Goal: Feedback & Contribution: Contribute content

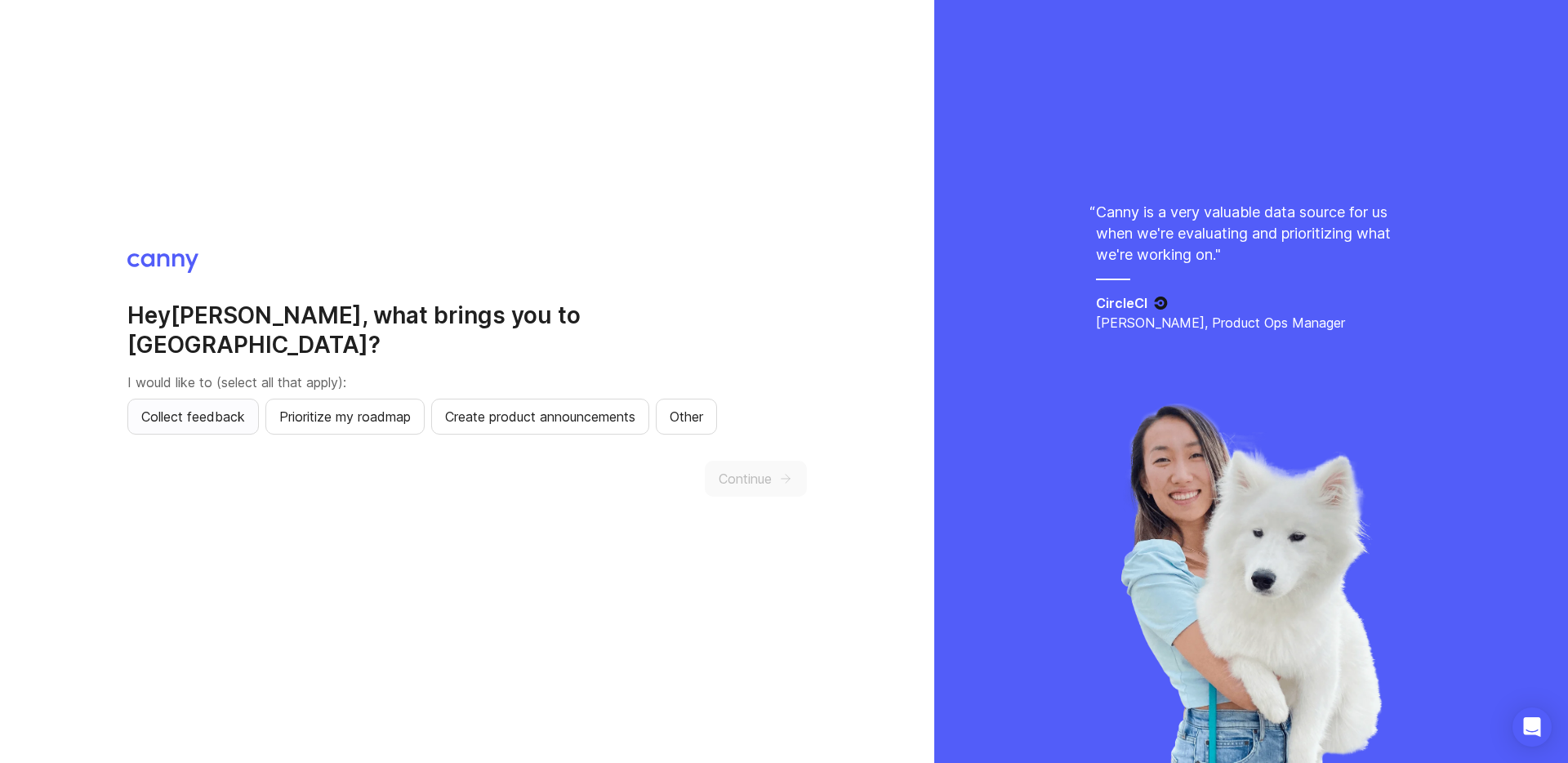
click at [222, 407] on span "Collect feedback" at bounding box center [193, 416] width 104 height 20
click at [749, 469] on span "Continue" at bounding box center [745, 478] width 53 height 20
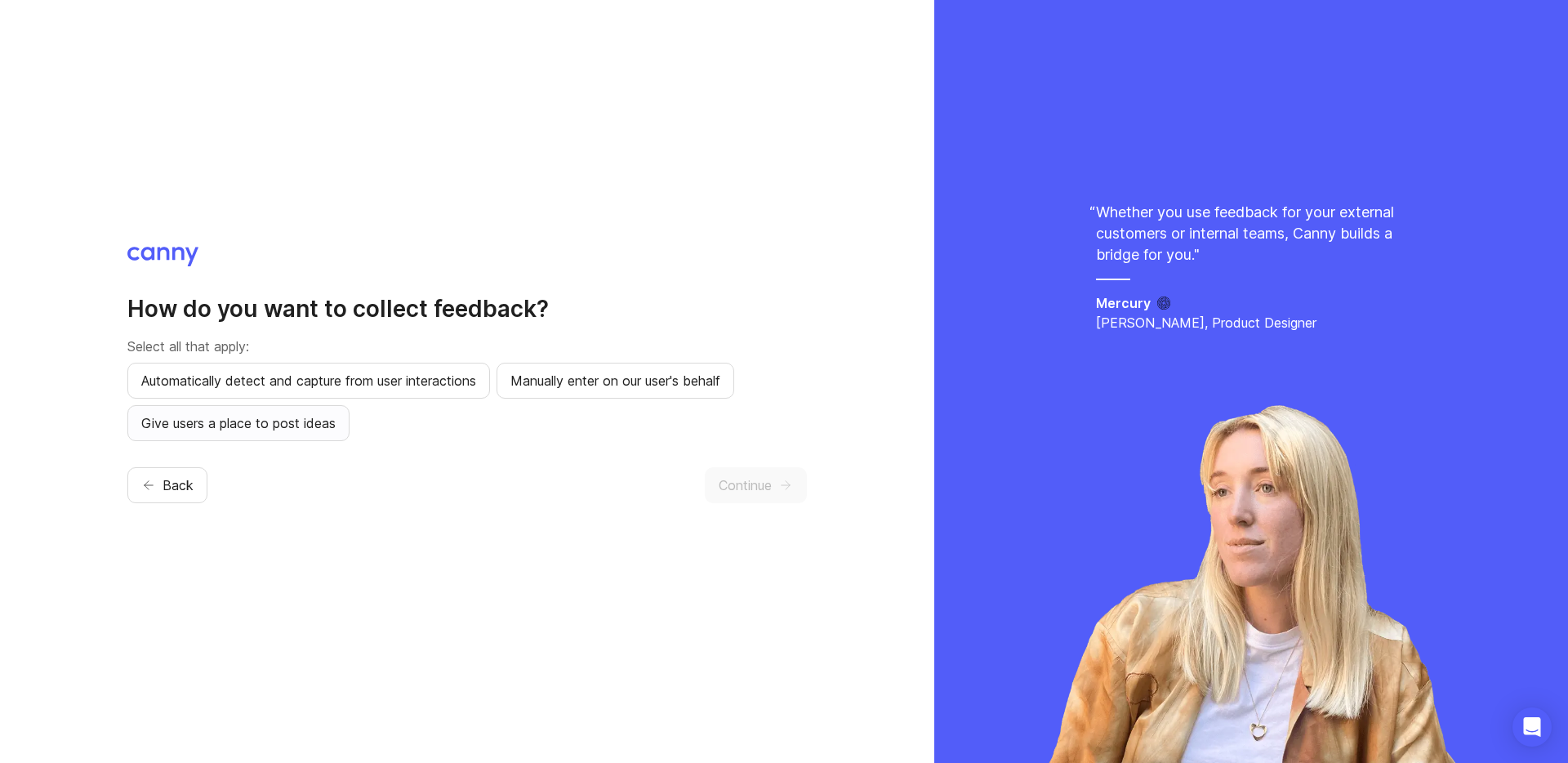
click at [235, 431] on span "Give users a place to post ideas" at bounding box center [239, 423] width 195 height 20
click at [768, 481] on span "Continue" at bounding box center [745, 485] width 53 height 20
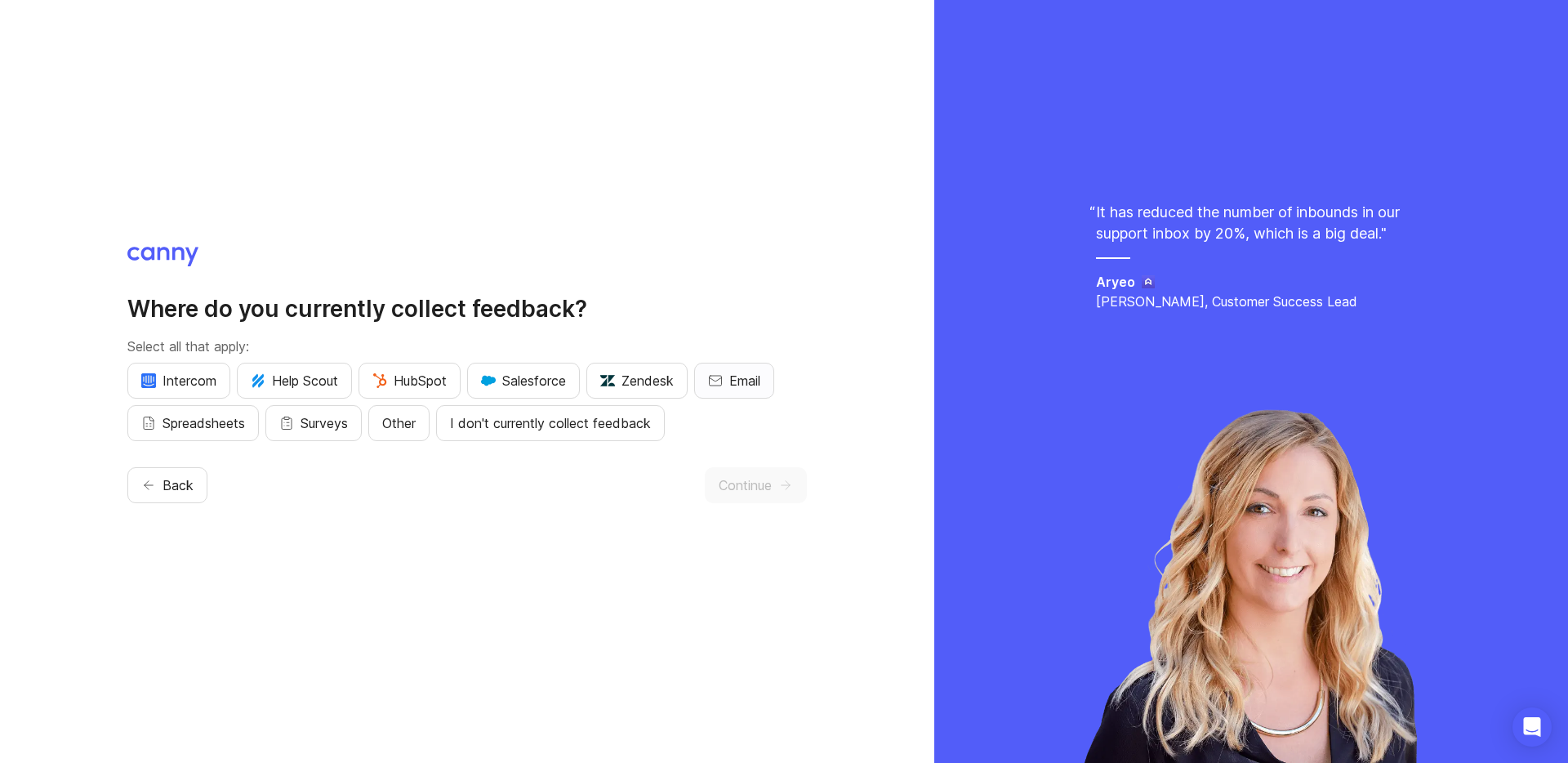
click at [744, 388] on span "Email" at bounding box center [744, 380] width 31 height 20
click at [174, 426] on span "Spreadsheets" at bounding box center [203, 423] width 82 height 20
click at [783, 483] on icon "button" at bounding box center [784, 484] width 14 height 14
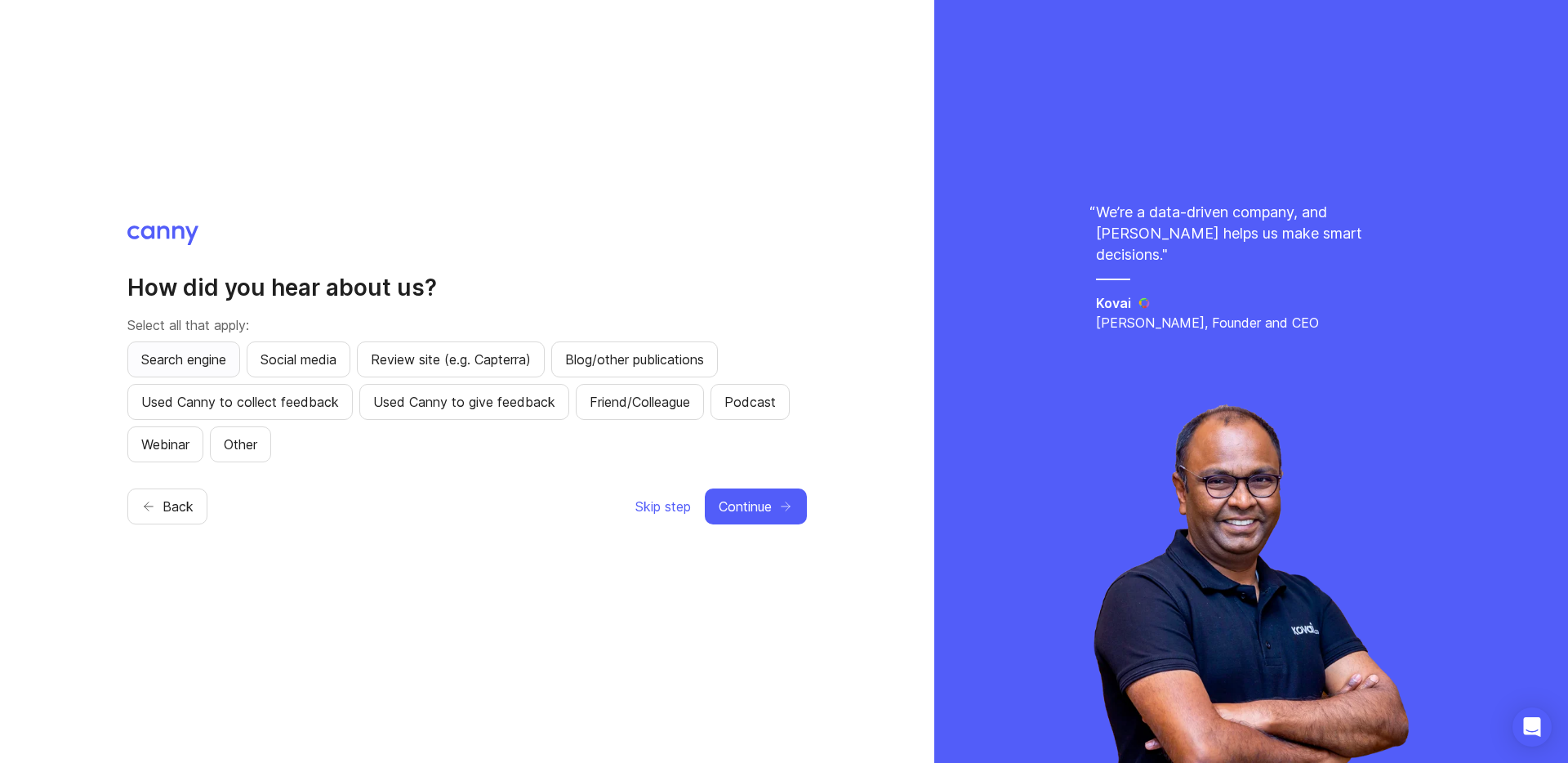
click at [189, 364] on span "Search engine" at bounding box center [183, 359] width 85 height 20
click at [784, 506] on icon "button" at bounding box center [784, 506] width 14 height 14
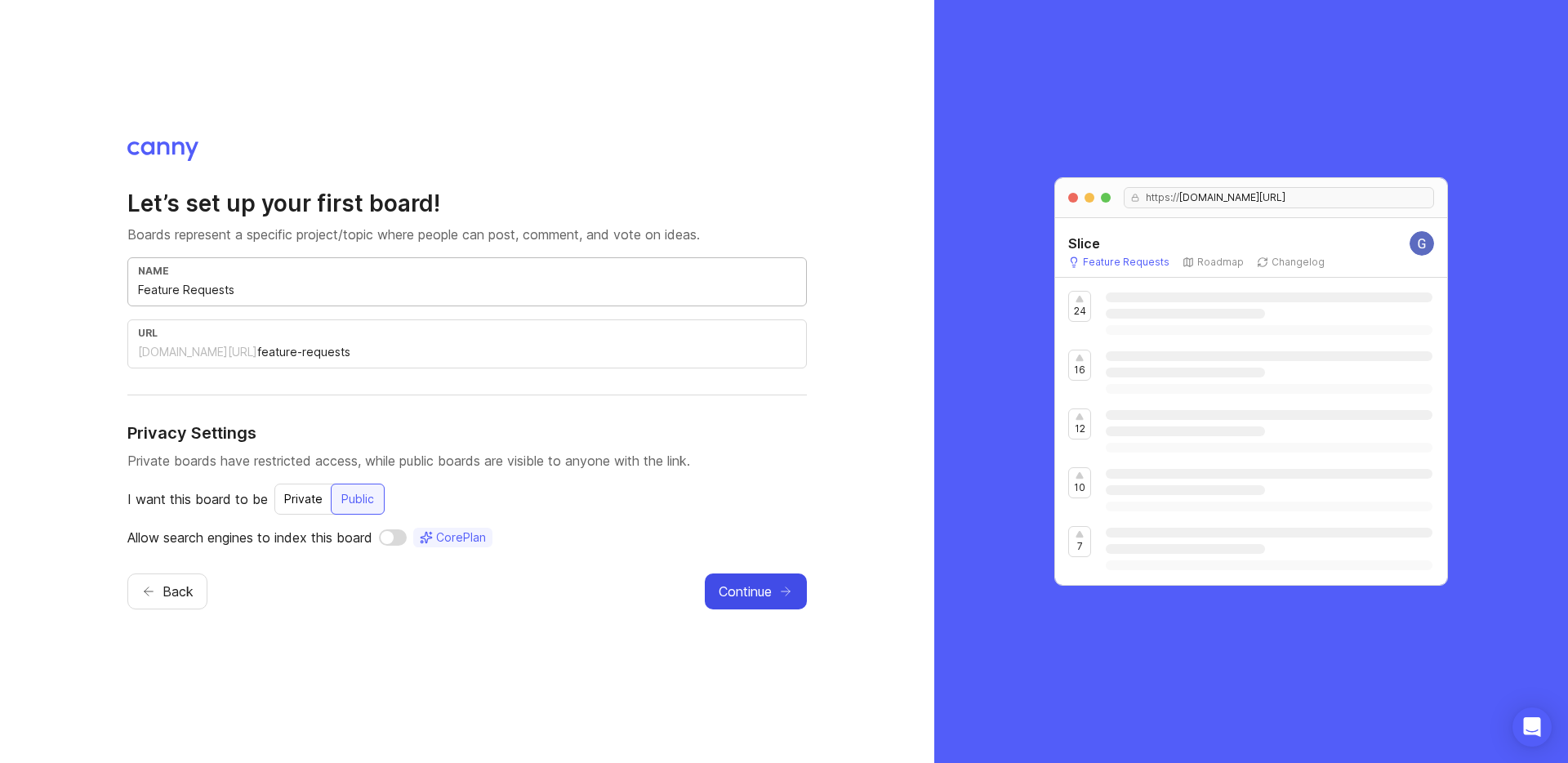
click at [578, 287] on input "Feature Requests" at bounding box center [468, 289] width 659 height 18
click at [542, 330] on div "url" at bounding box center [468, 332] width 659 height 12
click at [310, 500] on div "Private" at bounding box center [303, 498] width 58 height 30
click at [383, 540] on input "checkbox" at bounding box center [387, 537] width 28 height 16
checkbox input "true"
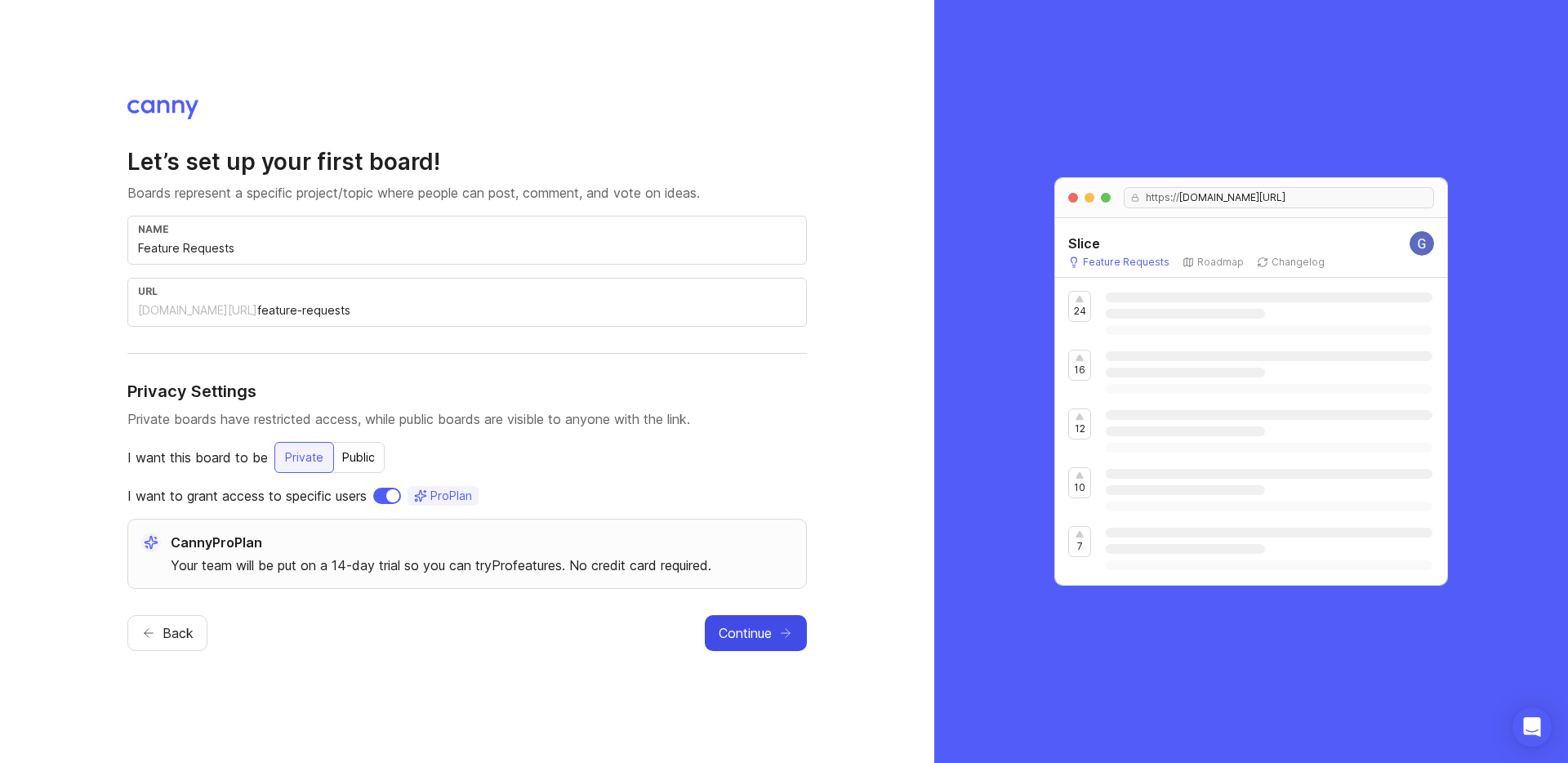
click at [449, 494] on span "Pro Plan" at bounding box center [451, 496] width 42 height 16
click at [738, 638] on span "Continue" at bounding box center [745, 633] width 53 height 20
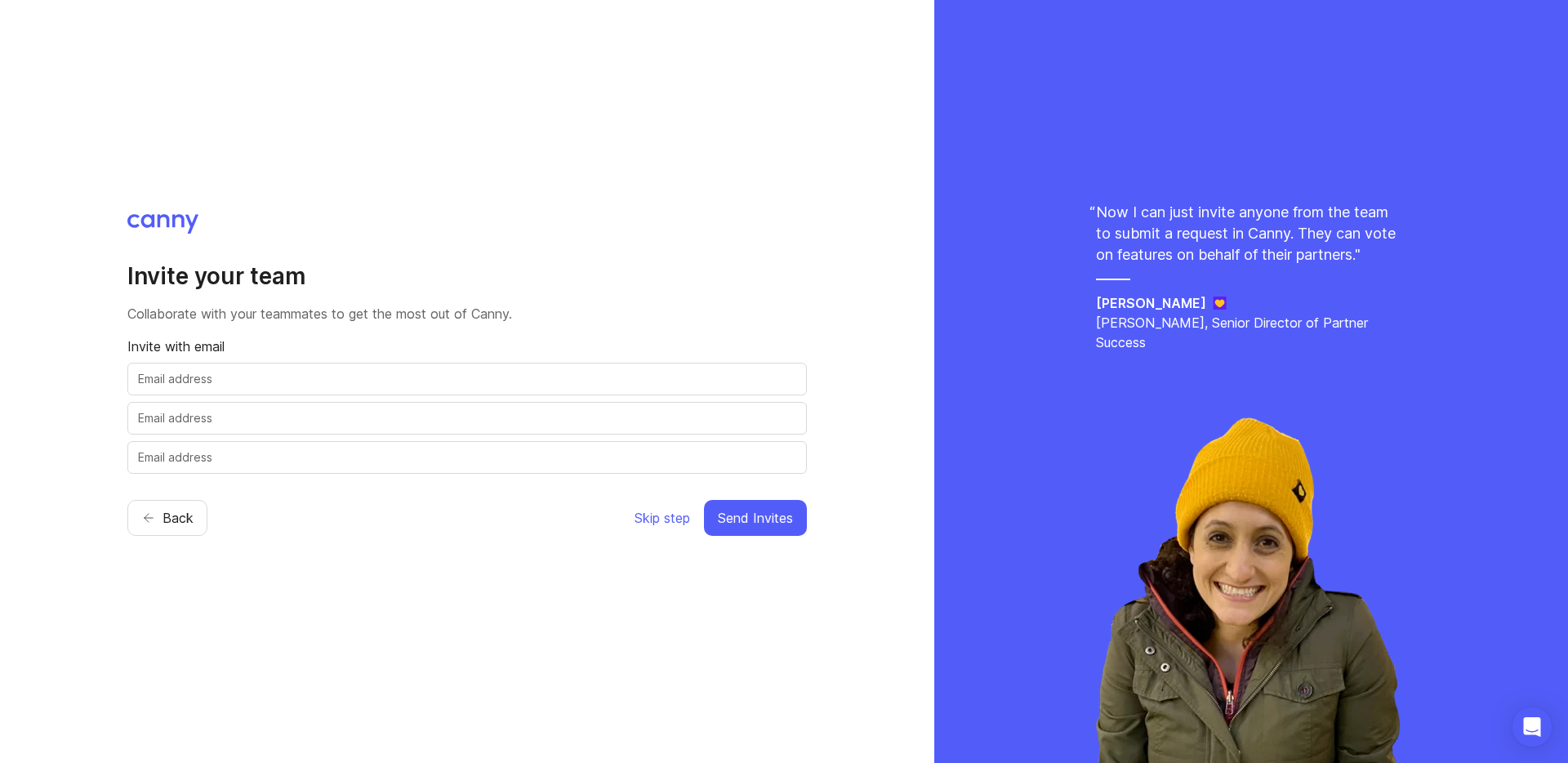
click at [495, 373] on input "text" at bounding box center [468, 379] width 659 height 18
click at [745, 229] on div "Invite your team Collaborate with your teammates to get the most out of [PERSON…" at bounding box center [467, 381] width 679 height 335
click at [670, 518] on span "Skip step" at bounding box center [662, 518] width 55 height 20
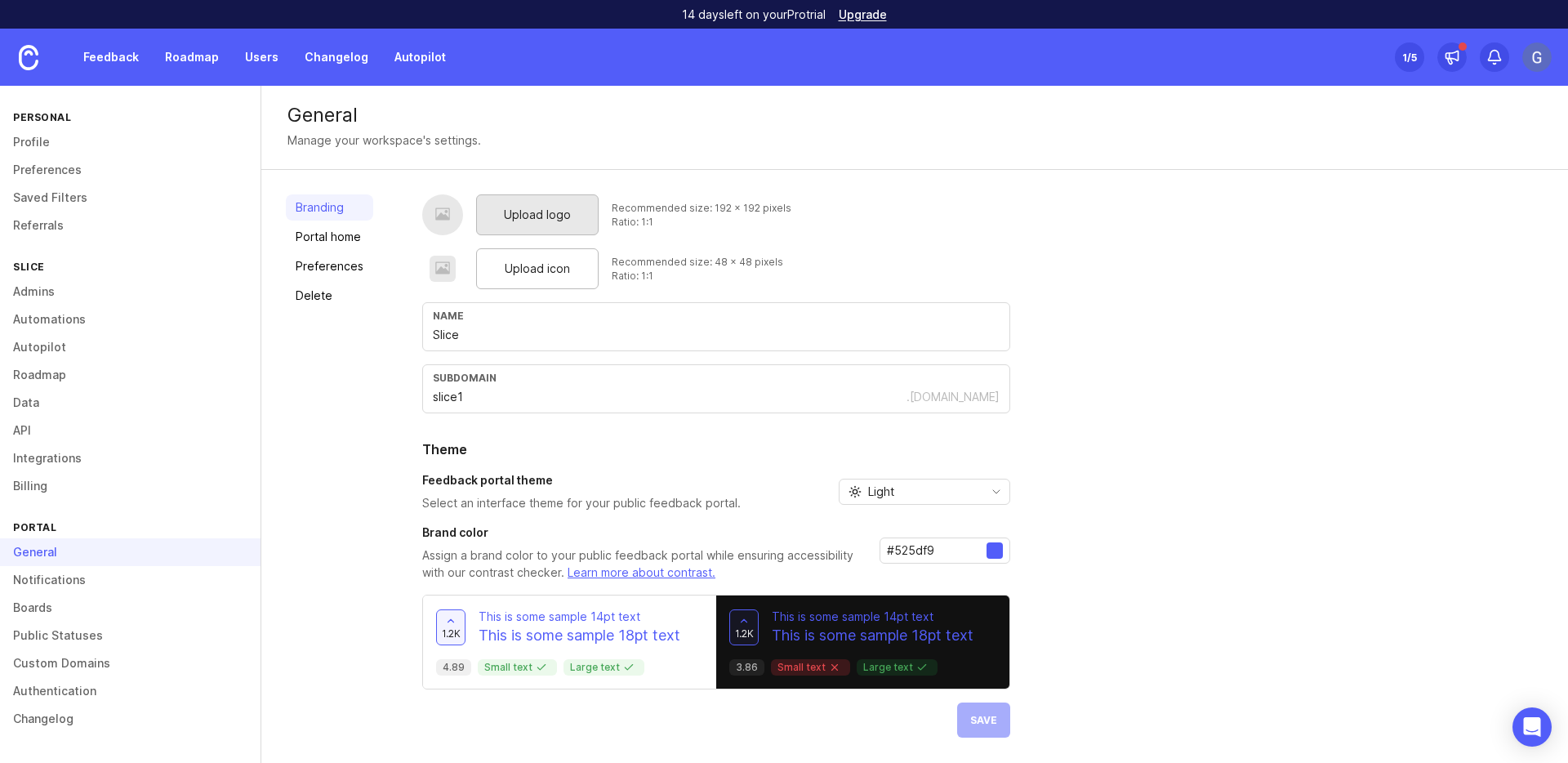
click at [559, 214] on span "Upload logo" at bounding box center [537, 215] width 67 height 18
click at [990, 485] on icon "toggle icon" at bounding box center [995, 492] width 26 height 13
click at [1117, 461] on div "Upload logo Recommended size: 192 x 192 pixels Ratio: 1:1 Upload icon Recommend…" at bounding box center [982, 466] width 1121 height 543
click at [993, 557] on div at bounding box center [994, 550] width 16 height 16
click at [953, 551] on input "#525df9" at bounding box center [936, 550] width 99 height 18
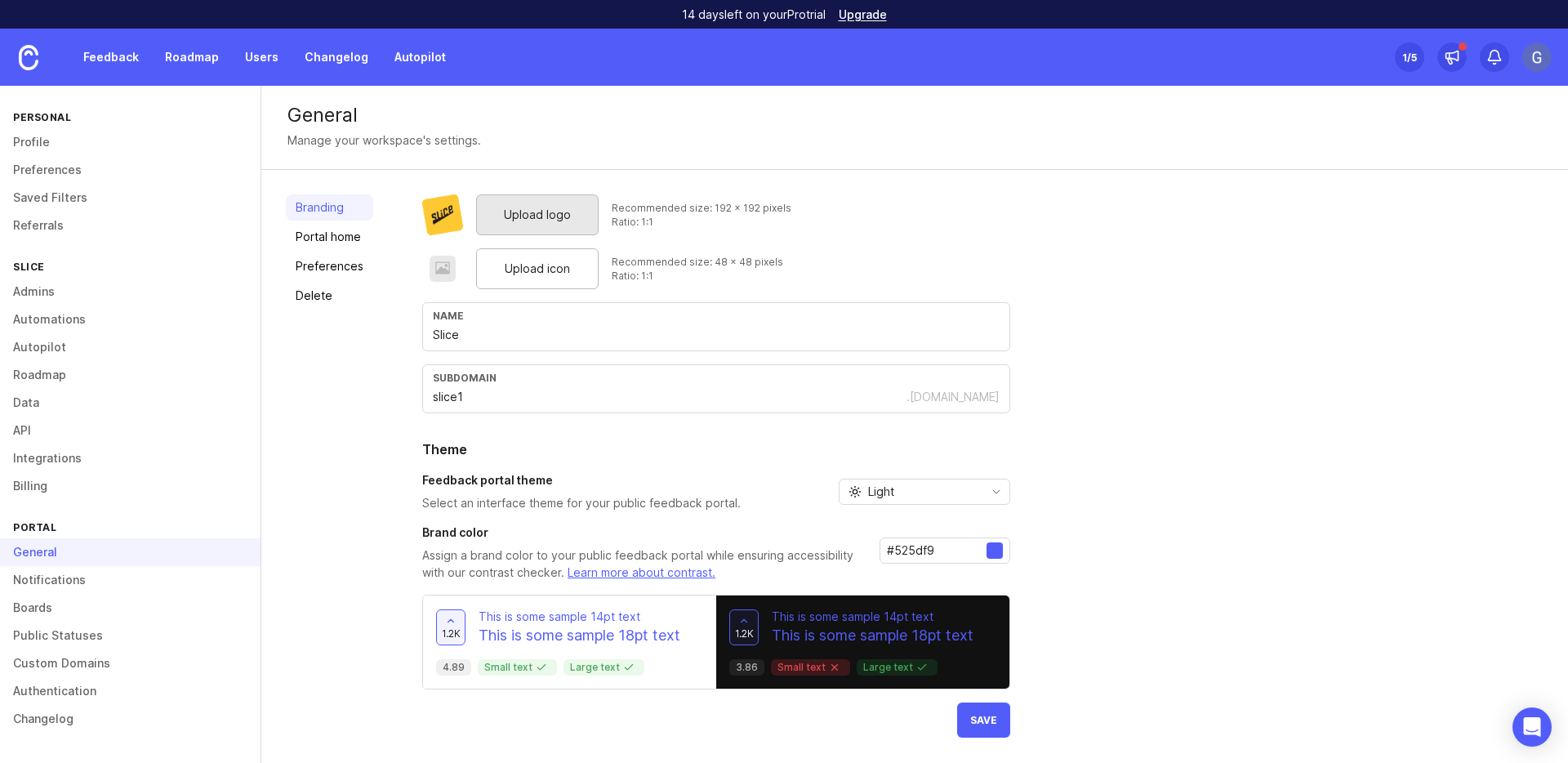
click at [905, 539] on div "#525df9" at bounding box center [944, 550] width 131 height 26
click at [908, 548] on input "#525df9" at bounding box center [936, 550] width 99 height 18
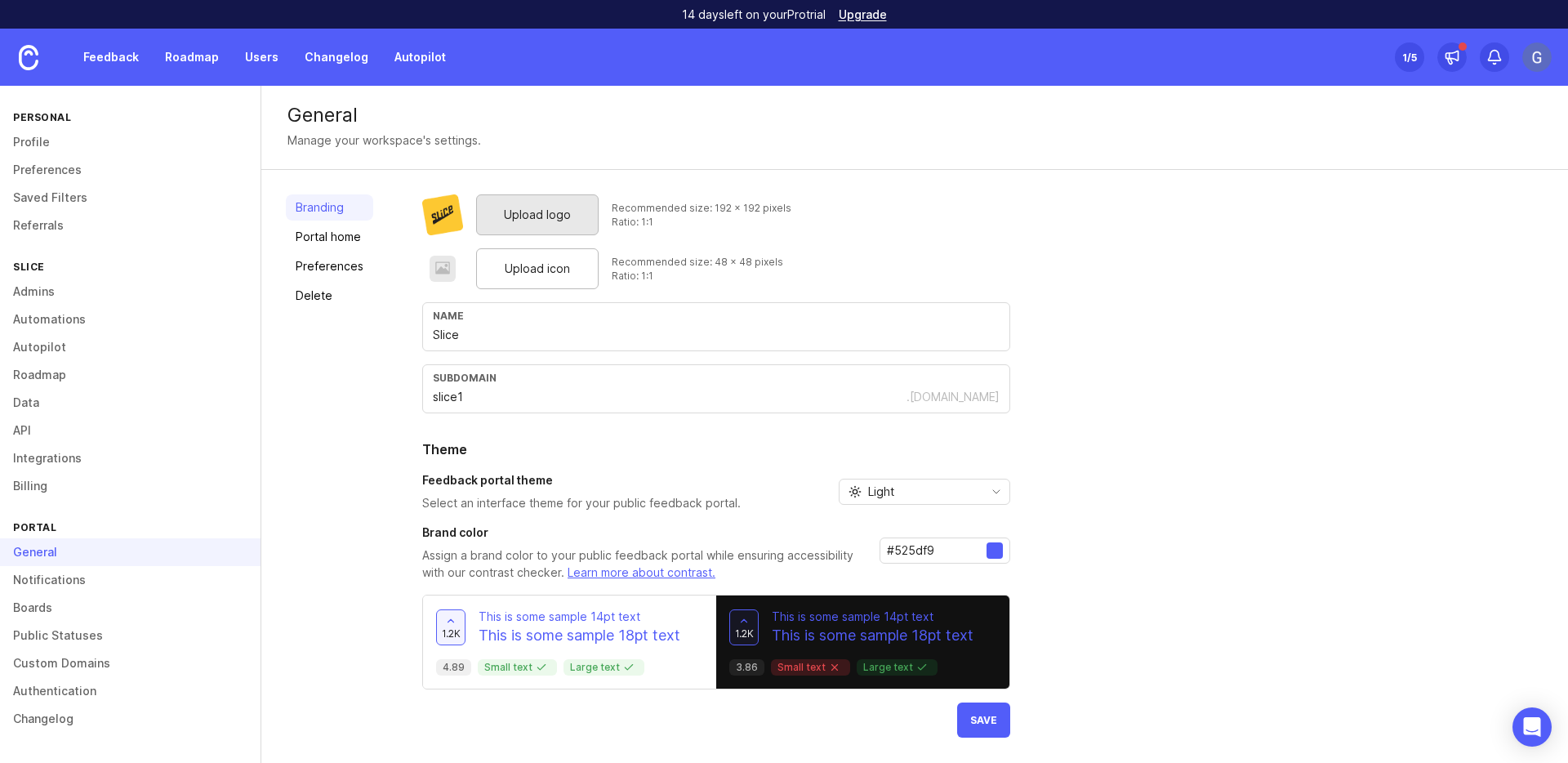
paste input "fdc831"
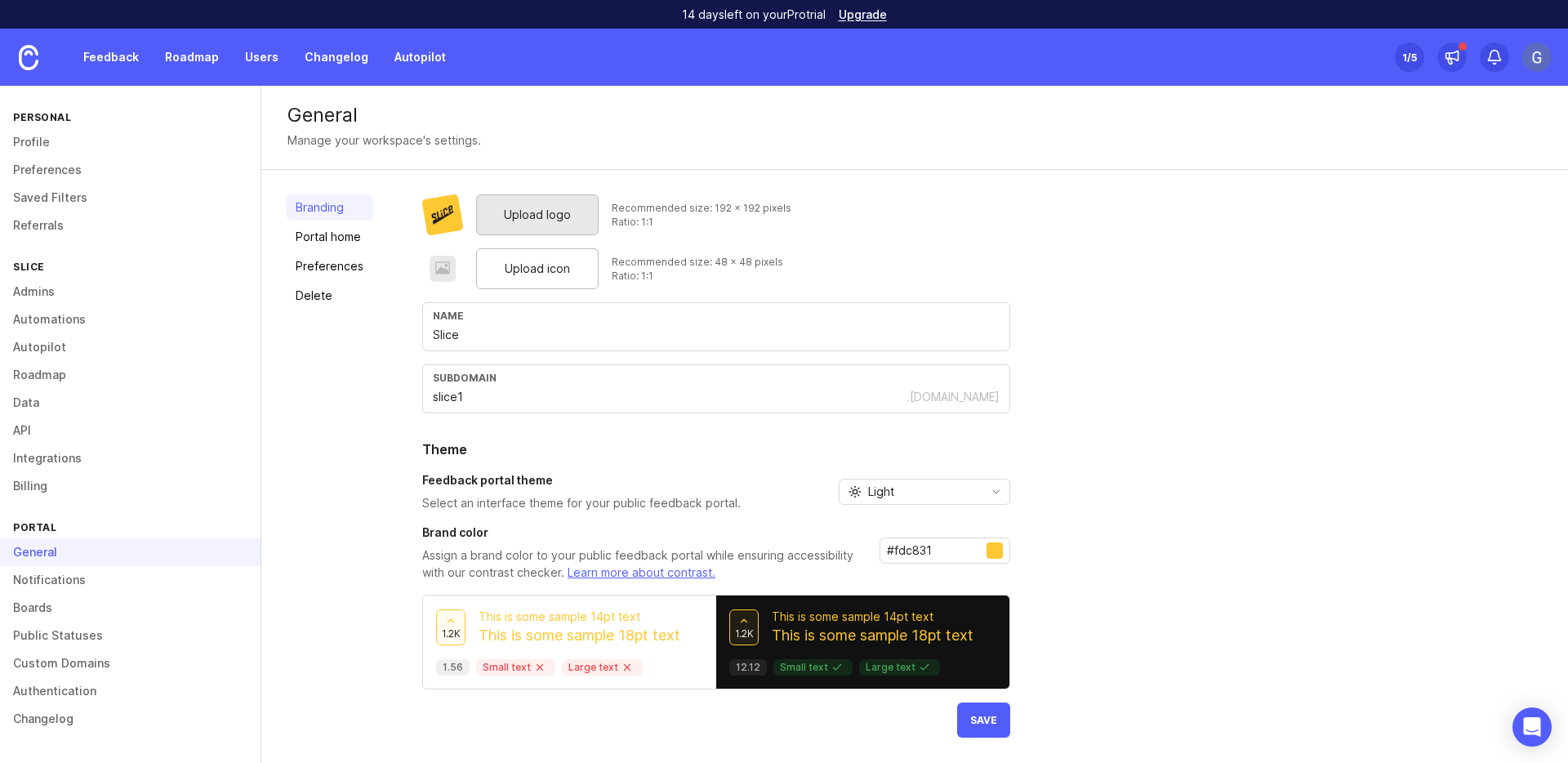
type input "#fdc831"
click at [1107, 485] on div "Upload logo Recommended size: 192 x 192 pixels Ratio: 1:1 Upload icon Recommend…" at bounding box center [982, 466] width 1121 height 543
click at [975, 727] on button "Save" at bounding box center [984, 720] width 53 height 35
click at [313, 237] on link "Portal home" at bounding box center [329, 236] width 88 height 26
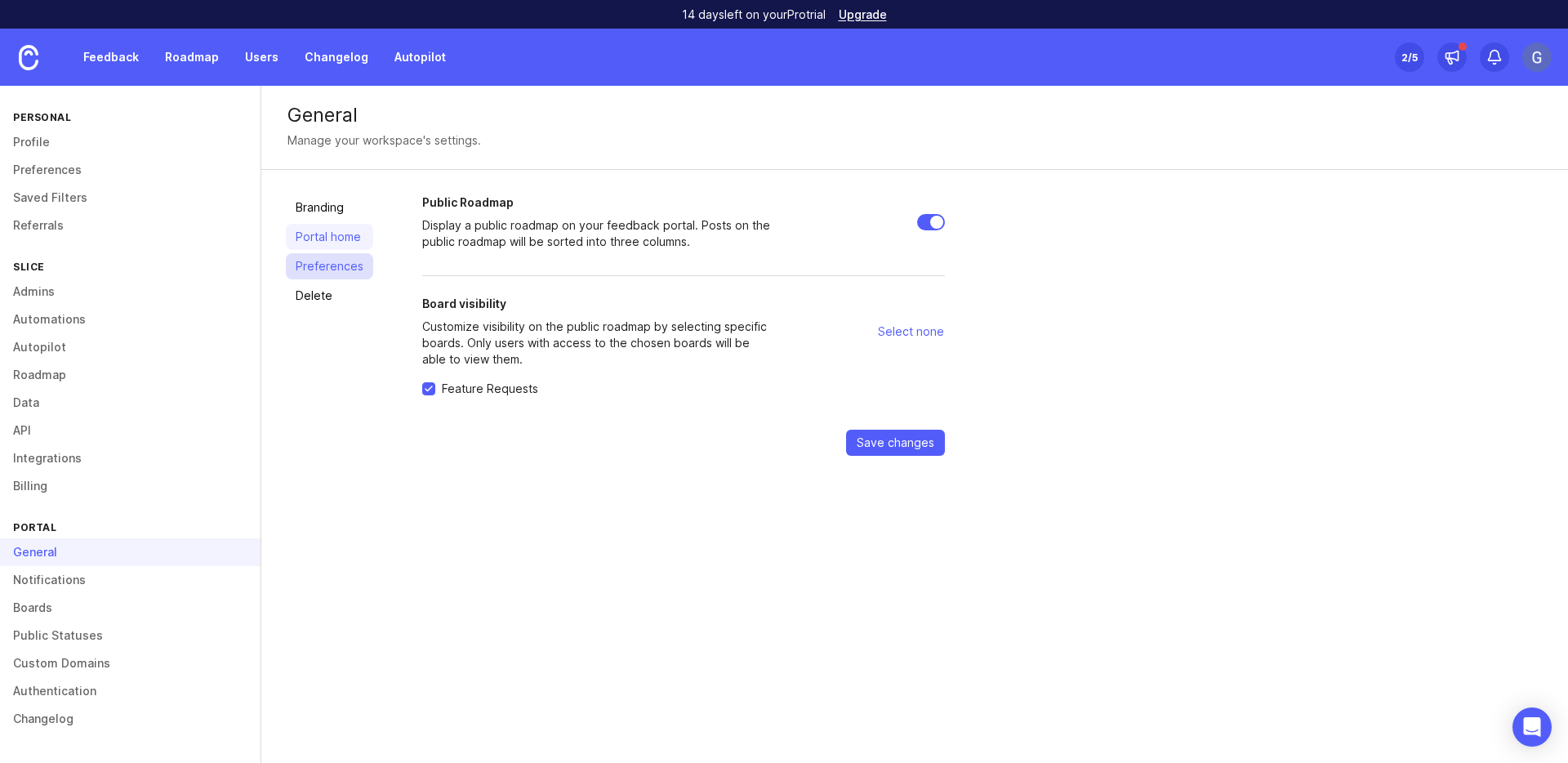
click at [356, 267] on link "Preferences" at bounding box center [329, 265] width 88 height 26
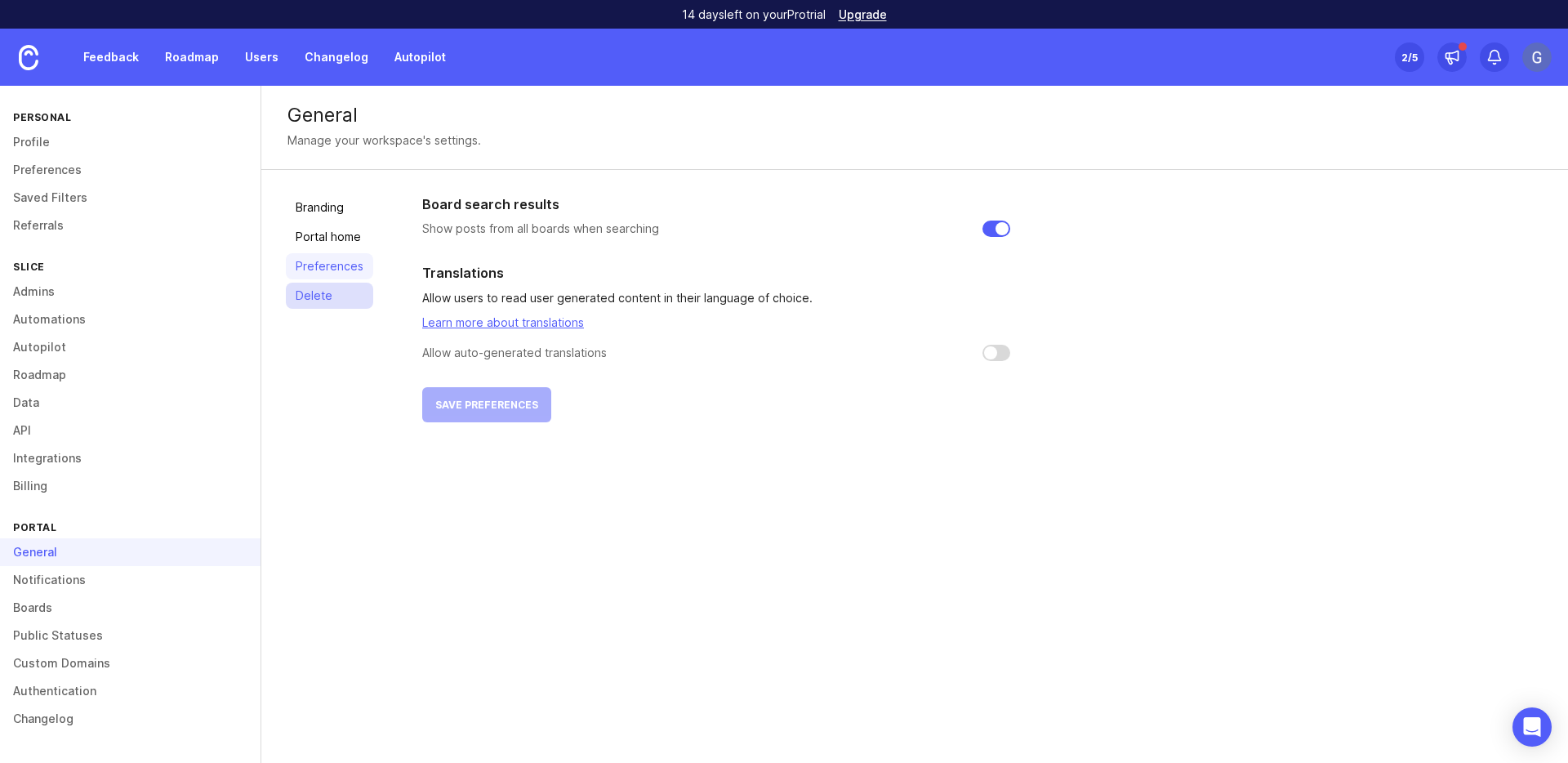
click at [319, 299] on link "Delete" at bounding box center [329, 295] width 88 height 26
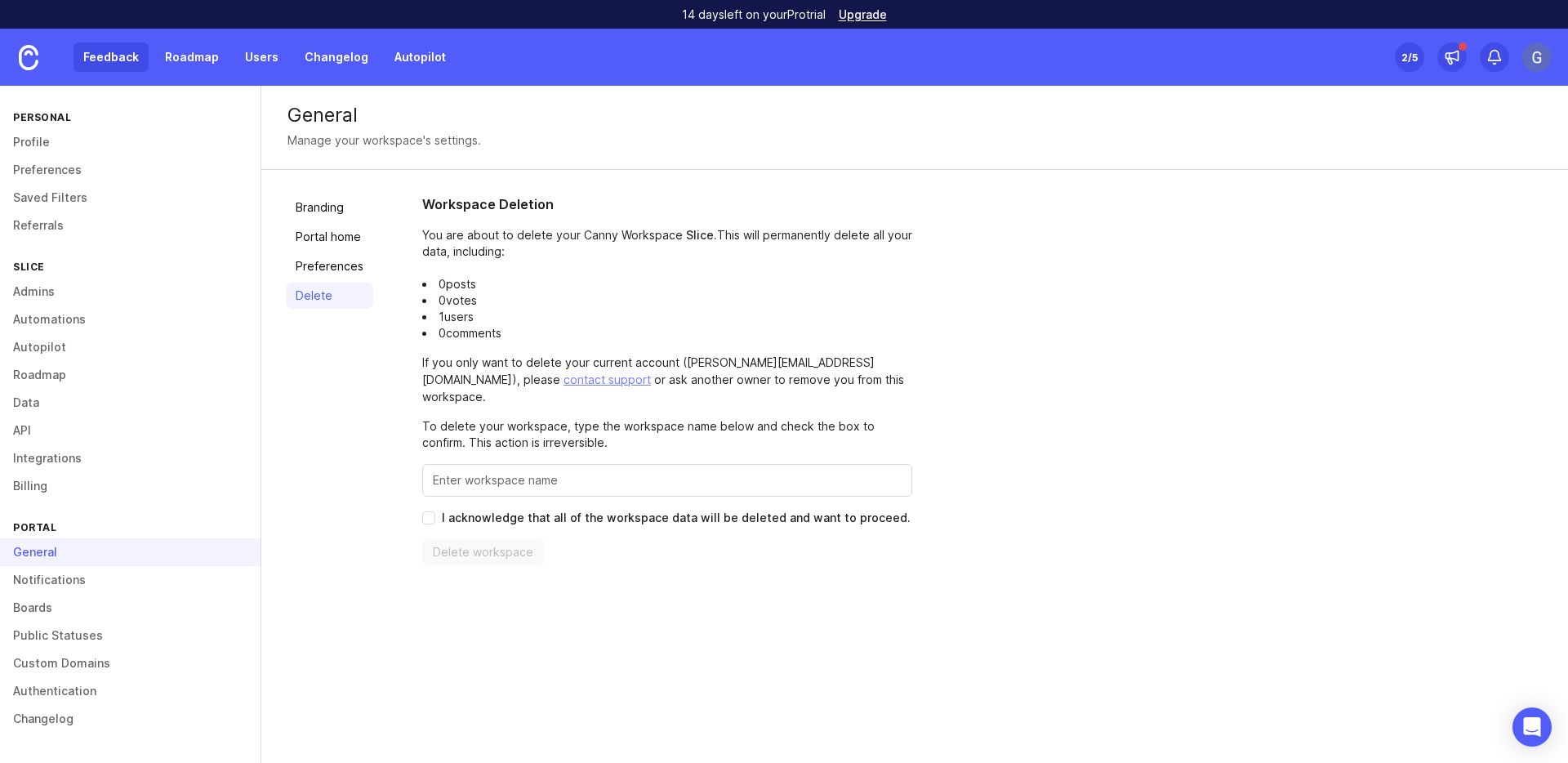
click at [116, 59] on link "Feedback" at bounding box center [111, 56] width 75 height 30
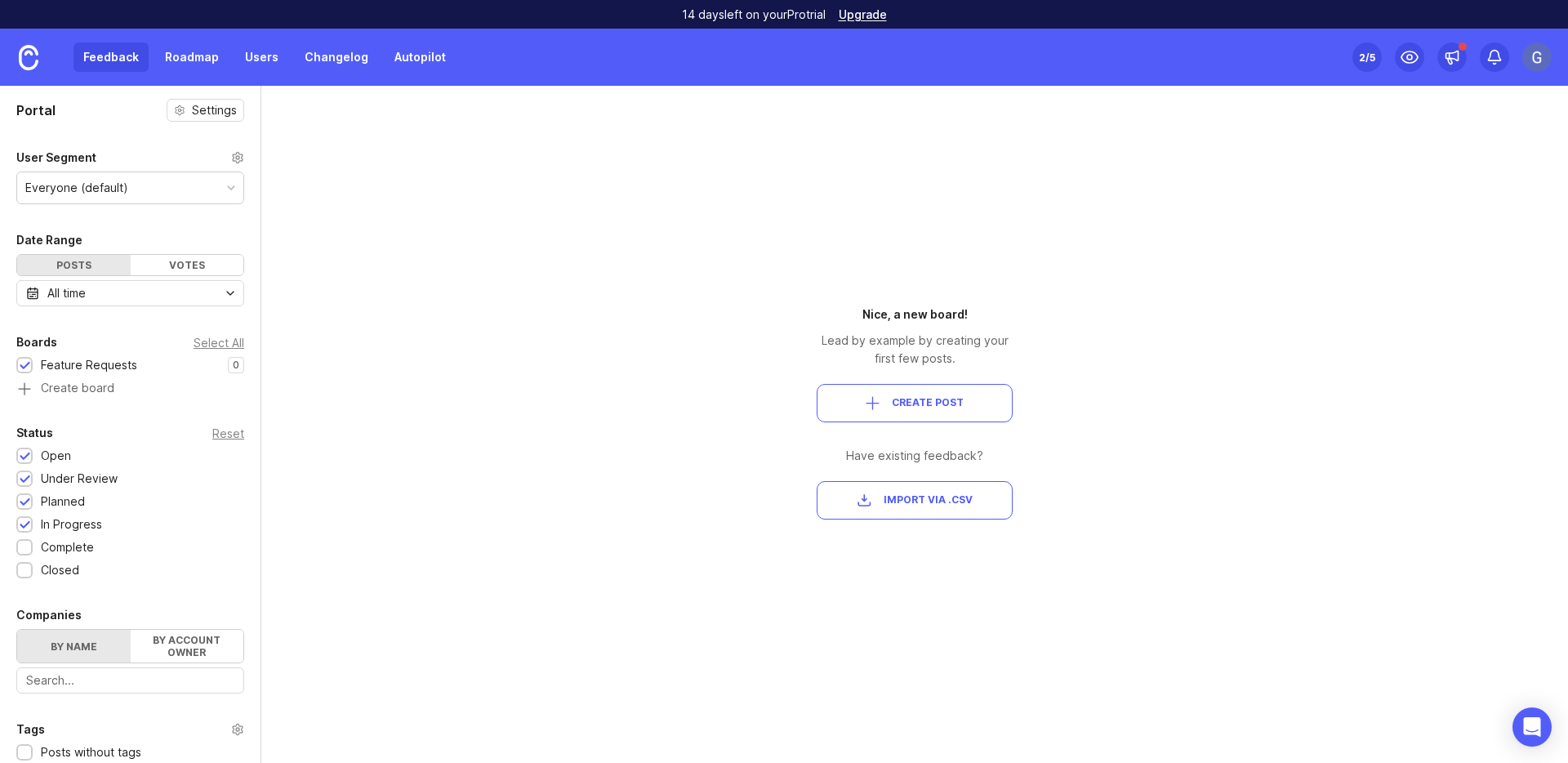
click at [173, 182] on div "Everyone (default)" at bounding box center [130, 188] width 226 height 32
click at [342, 227] on div "Portal Settings User Segment Everyone (default) Date Range Posts Votes All time…" at bounding box center [784, 424] width 1568 height 677
click at [217, 261] on div "Votes" at bounding box center [187, 265] width 114 height 20
click at [83, 256] on div "Posts" at bounding box center [73, 265] width 114 height 20
click at [1369, 59] on div "2 /5" at bounding box center [1367, 57] width 16 height 23
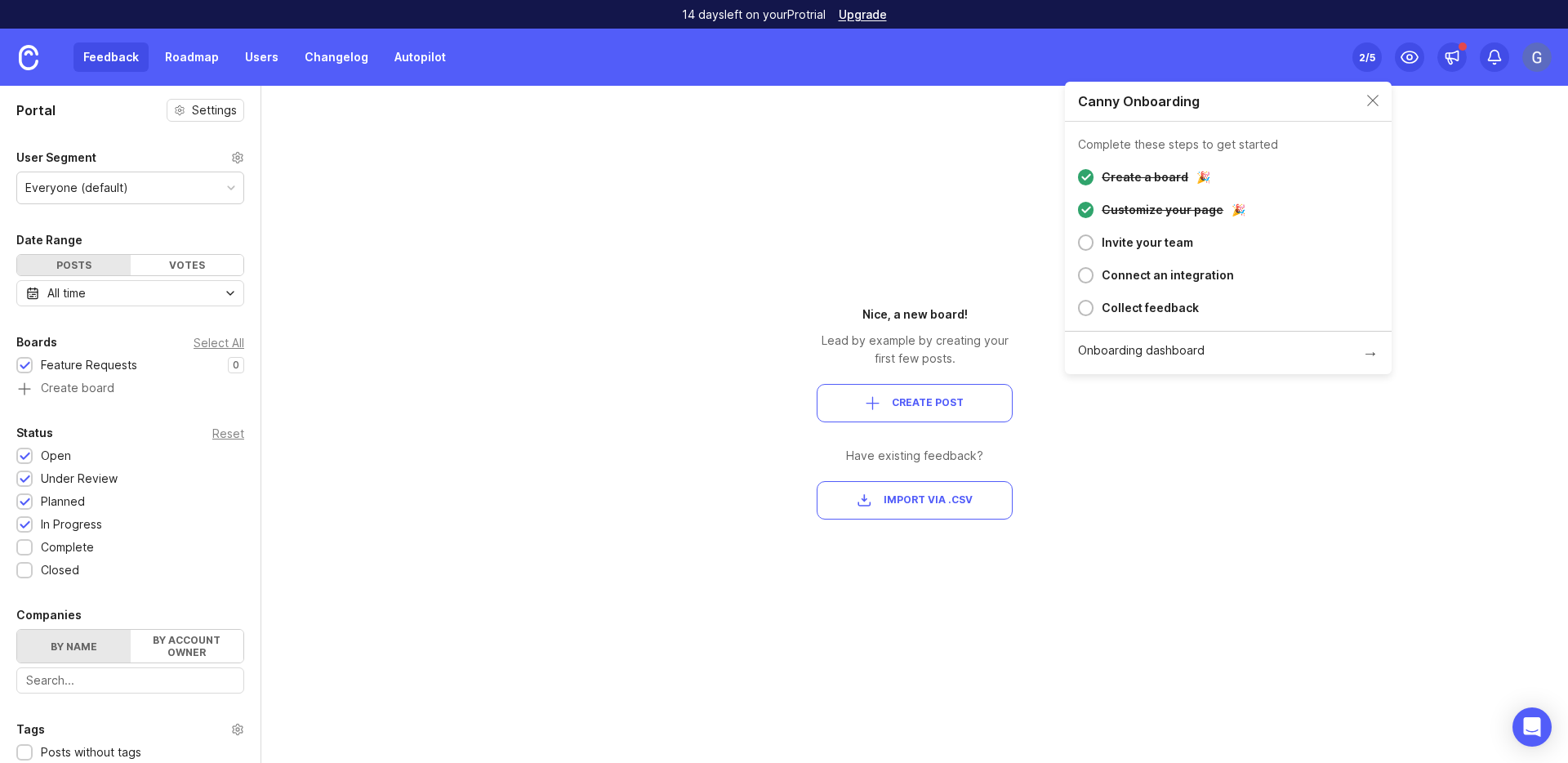
click at [1463, 254] on div "Portal Settings User Segment Everyone (default) Date Range Posts Votes All time…" at bounding box center [784, 424] width 1568 height 677
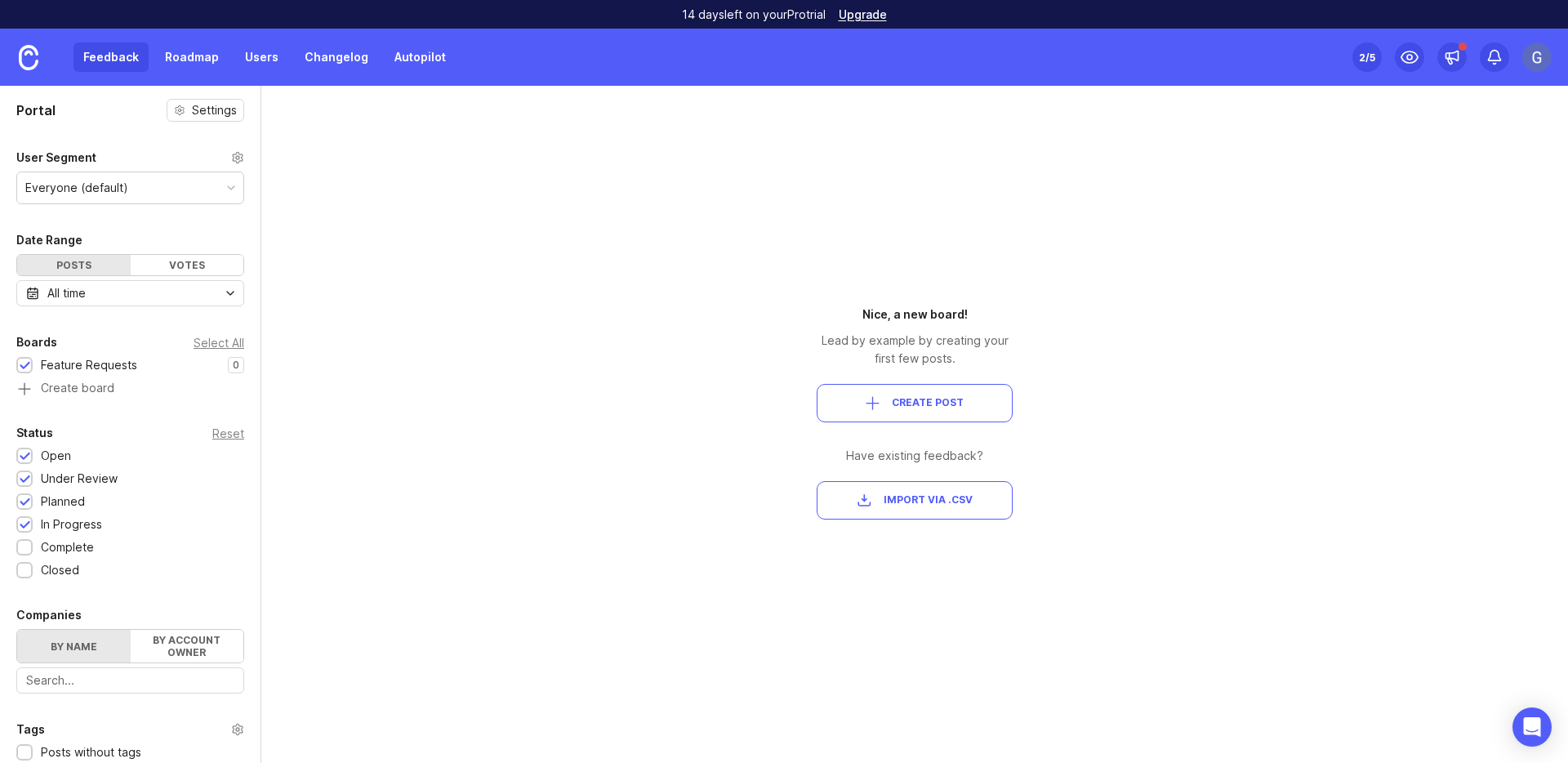
click at [943, 396] on span "Create Post" at bounding box center [927, 403] width 72 height 14
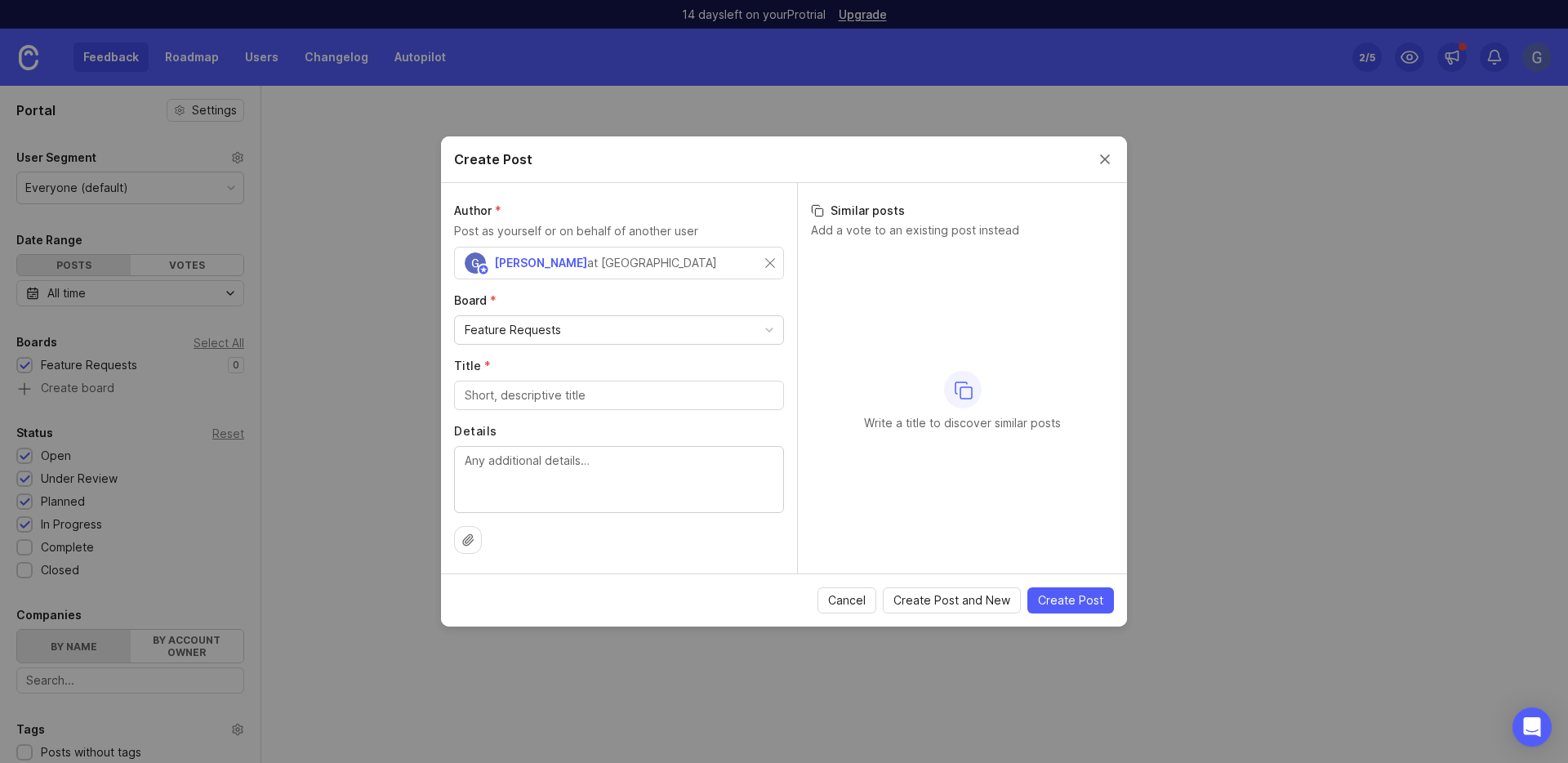
click at [660, 341] on div "Feature Requests" at bounding box center [619, 329] width 328 height 28
click at [659, 332] on div "Feature Requests" at bounding box center [619, 329] width 328 height 28
click at [641, 393] on input "Title *" at bounding box center [618, 395] width 308 height 18
click at [1111, 161] on button "Close create post modal" at bounding box center [1104, 159] width 18 height 18
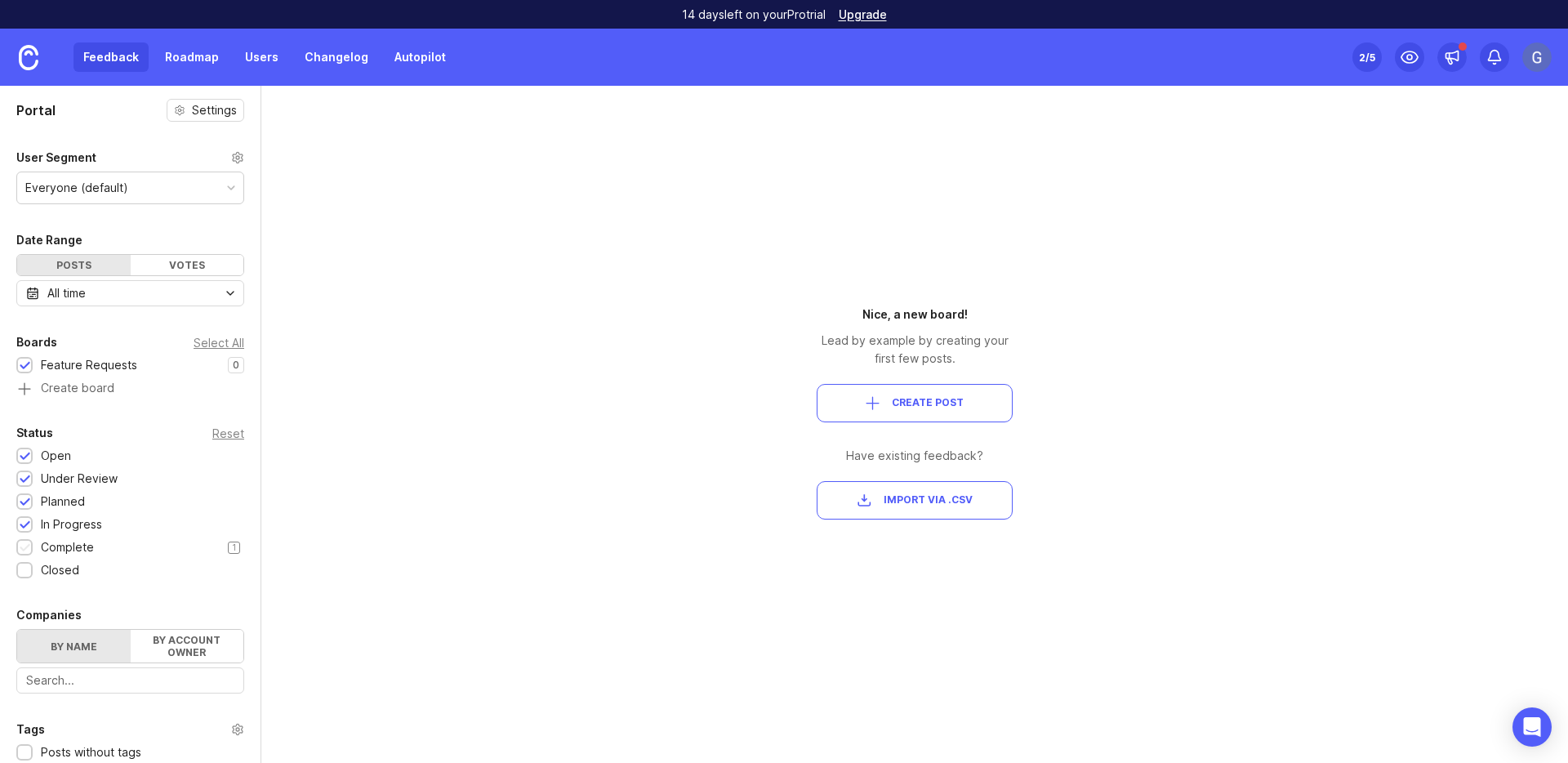
click at [83, 544] on div "Complete" at bounding box center [68, 547] width 53 height 18
click at [71, 564] on div "Closed" at bounding box center [60, 570] width 38 height 18
click at [362, 271] on div "Portal Settings User Segment Everyone (default) Date Range Posts Votes All time…" at bounding box center [784, 424] width 1568 height 677
click at [885, 407] on span "Create Post" at bounding box center [914, 403] width 168 height 14
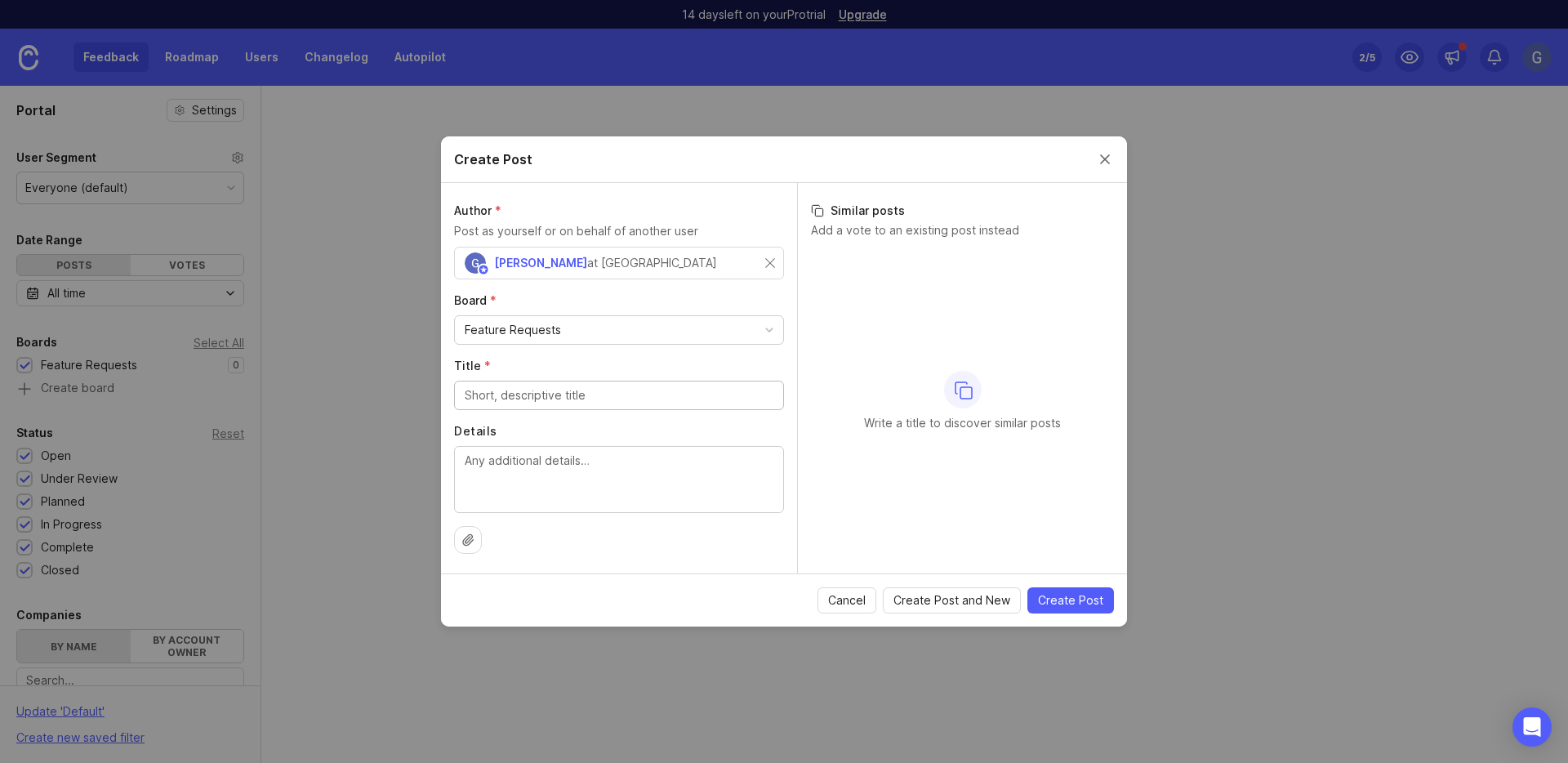
click at [596, 334] on div "Feature Requests" at bounding box center [619, 329] width 328 height 28
click at [442, 314] on div "Author * Post as yourself or on behalf of another user [PERSON_NAME] at Slice B…" at bounding box center [618, 378] width 356 height 391
click at [535, 395] on input "Title *" at bounding box center [618, 395] width 308 height 18
type input "ETA in OP"
click at [659, 476] on textarea "Details" at bounding box center [618, 478] width 308 height 53
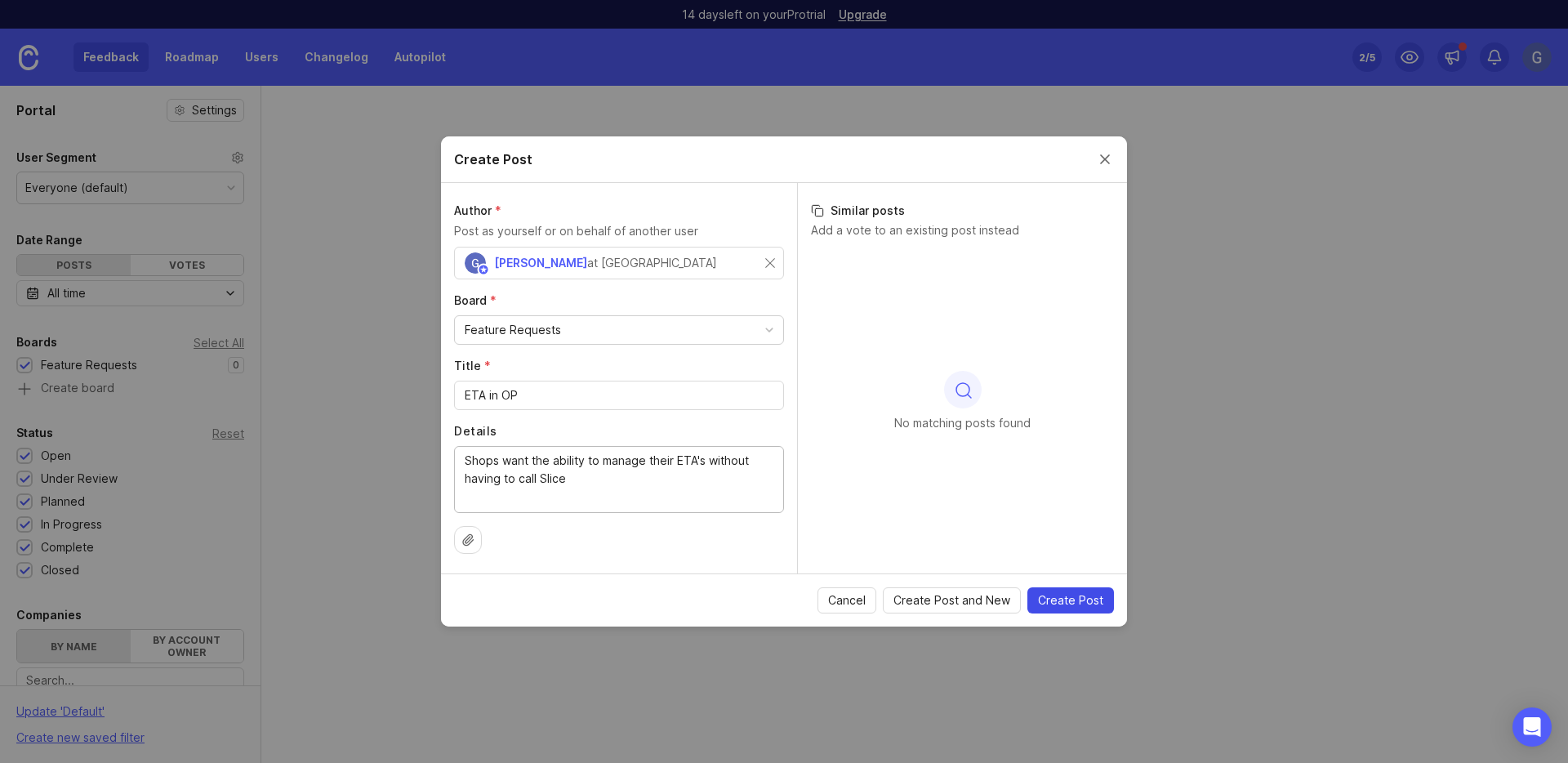
type textarea "Shops want the ability to manage their ETA's without having to call Slice"
click at [1081, 600] on span "Create Post" at bounding box center [1070, 600] width 65 height 16
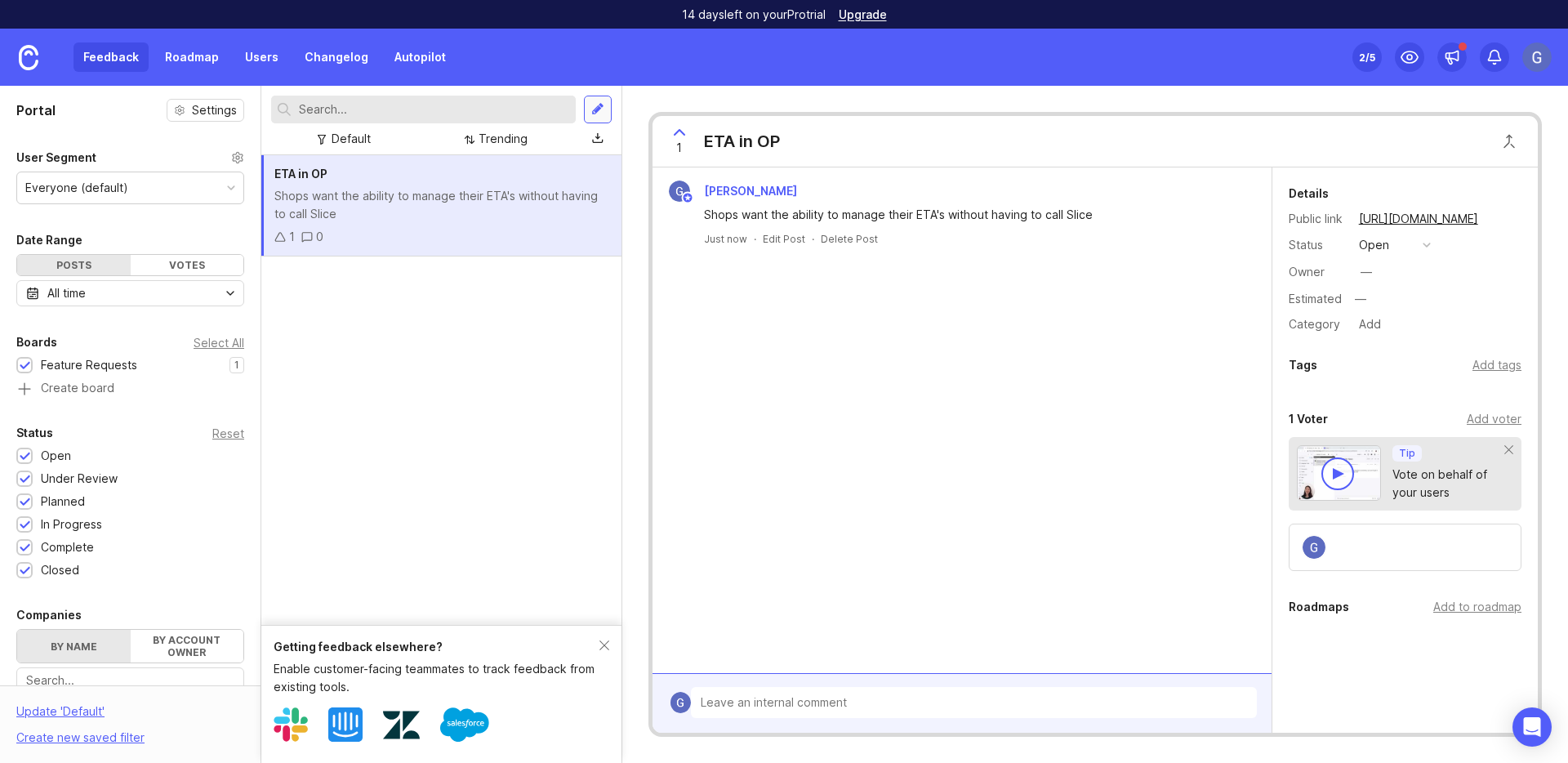
click at [595, 114] on div at bounding box center [597, 109] width 13 height 14
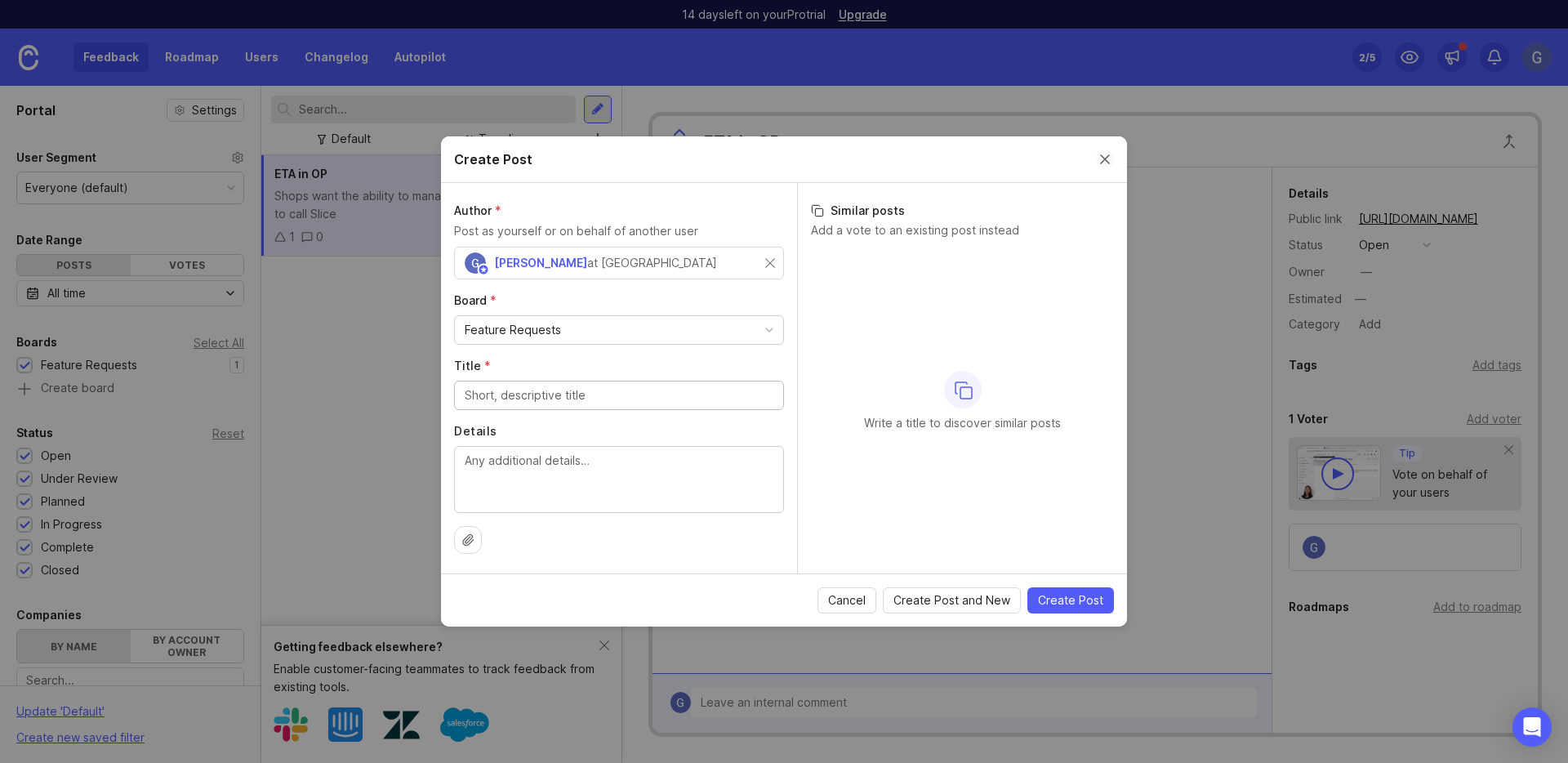
click at [1107, 154] on button "Close create post modal" at bounding box center [1104, 159] width 18 height 18
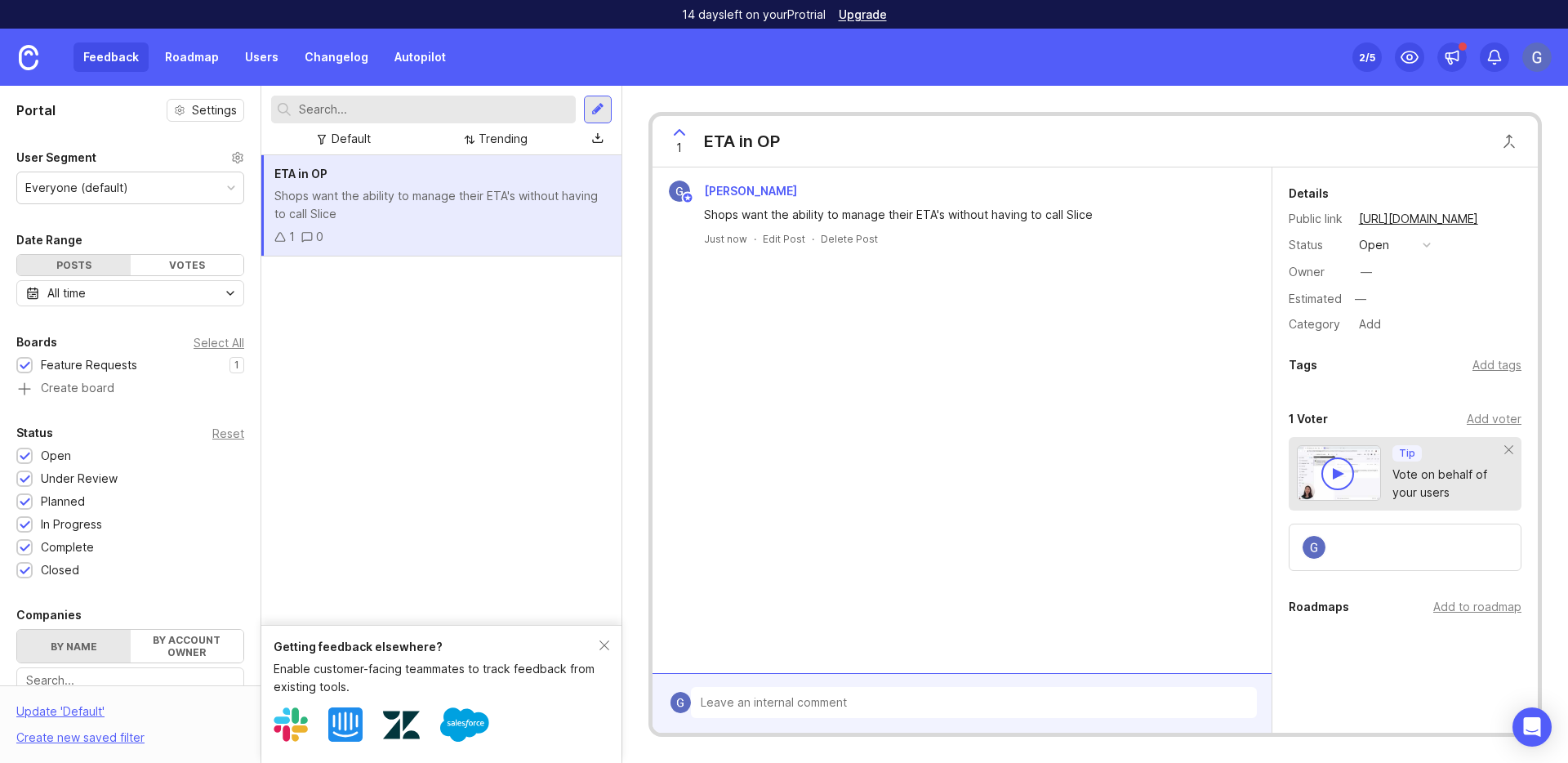
click at [490, 437] on div "ETA in OP Shops want the ability to manage their ETA's without having to call S…" at bounding box center [441, 391] width 360 height 470
click at [119, 53] on div "Feedback Roadmap Users Changelog Autopilot" at bounding box center [264, 56] width 382 height 30
click at [120, 65] on div "Feedback Roadmap Users Changelog Autopilot" at bounding box center [264, 56] width 382 height 30
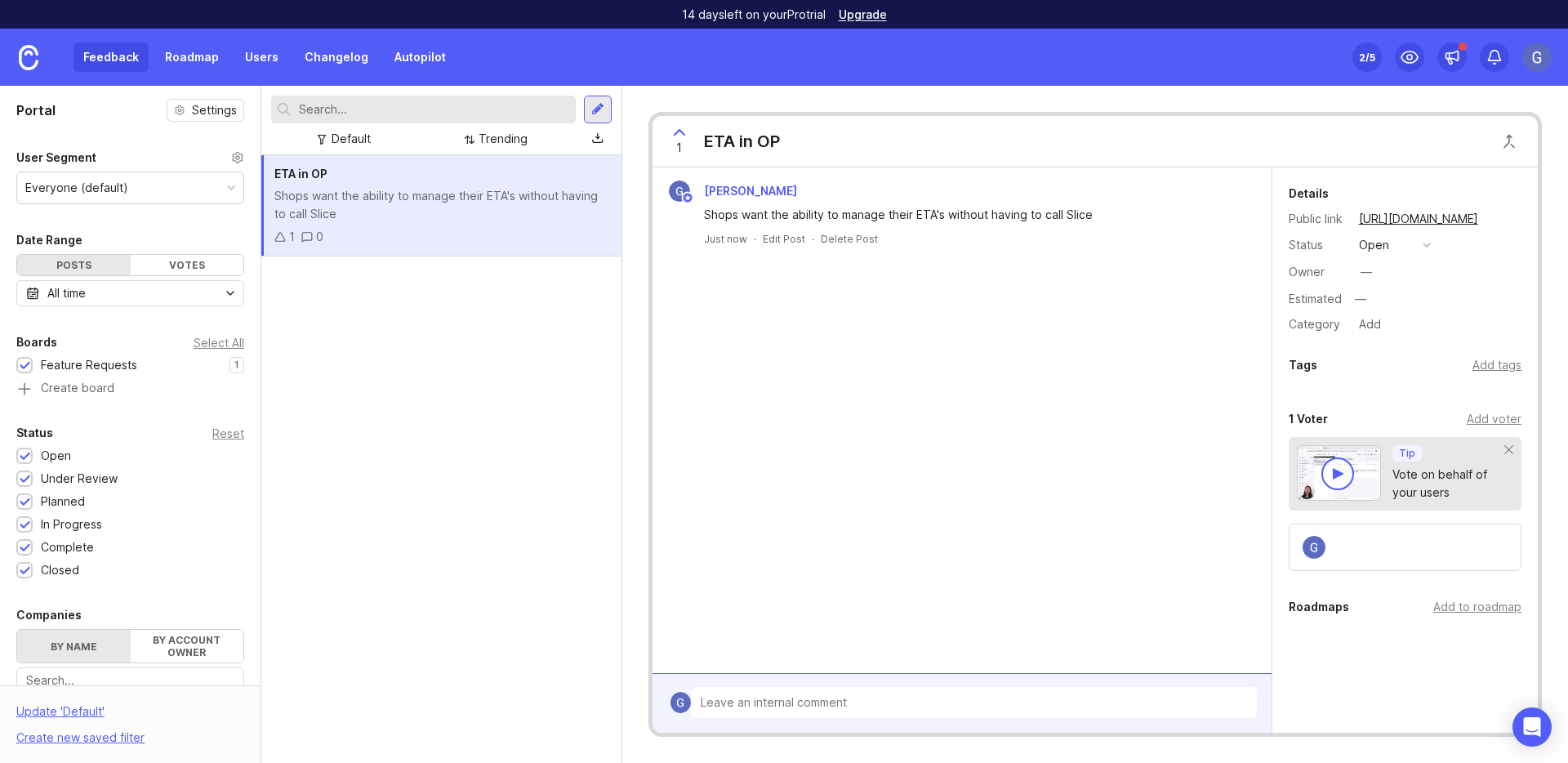
click at [617, 353] on div "ETA in OP Shops want the ability to manage their ETA's without having to call S…" at bounding box center [441, 459] width 360 height 608
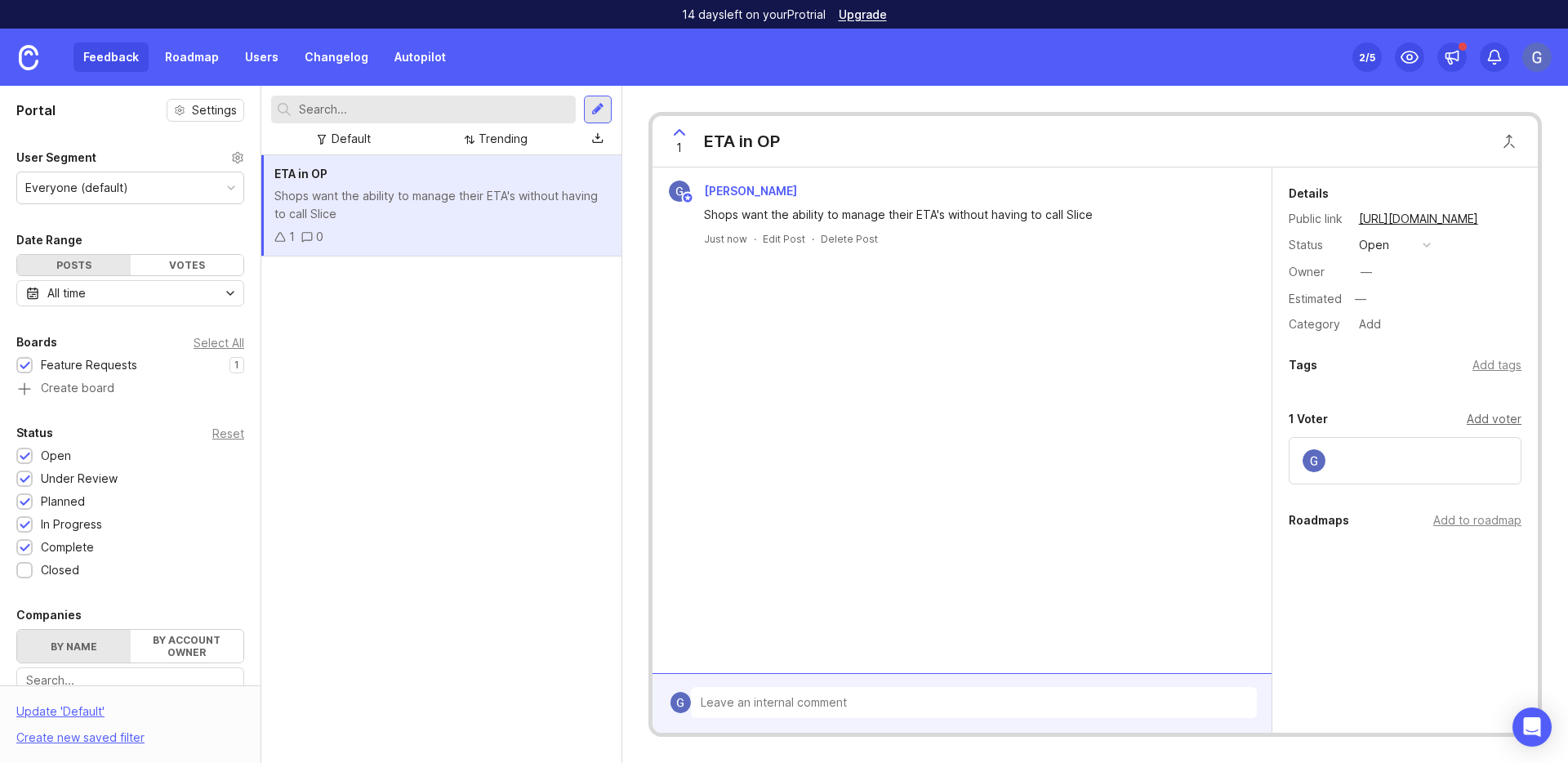
click at [1497, 414] on div "Add voter" at bounding box center [1494, 418] width 54 height 18
click at [1389, 513] on div at bounding box center [1405, 515] width 233 height 48
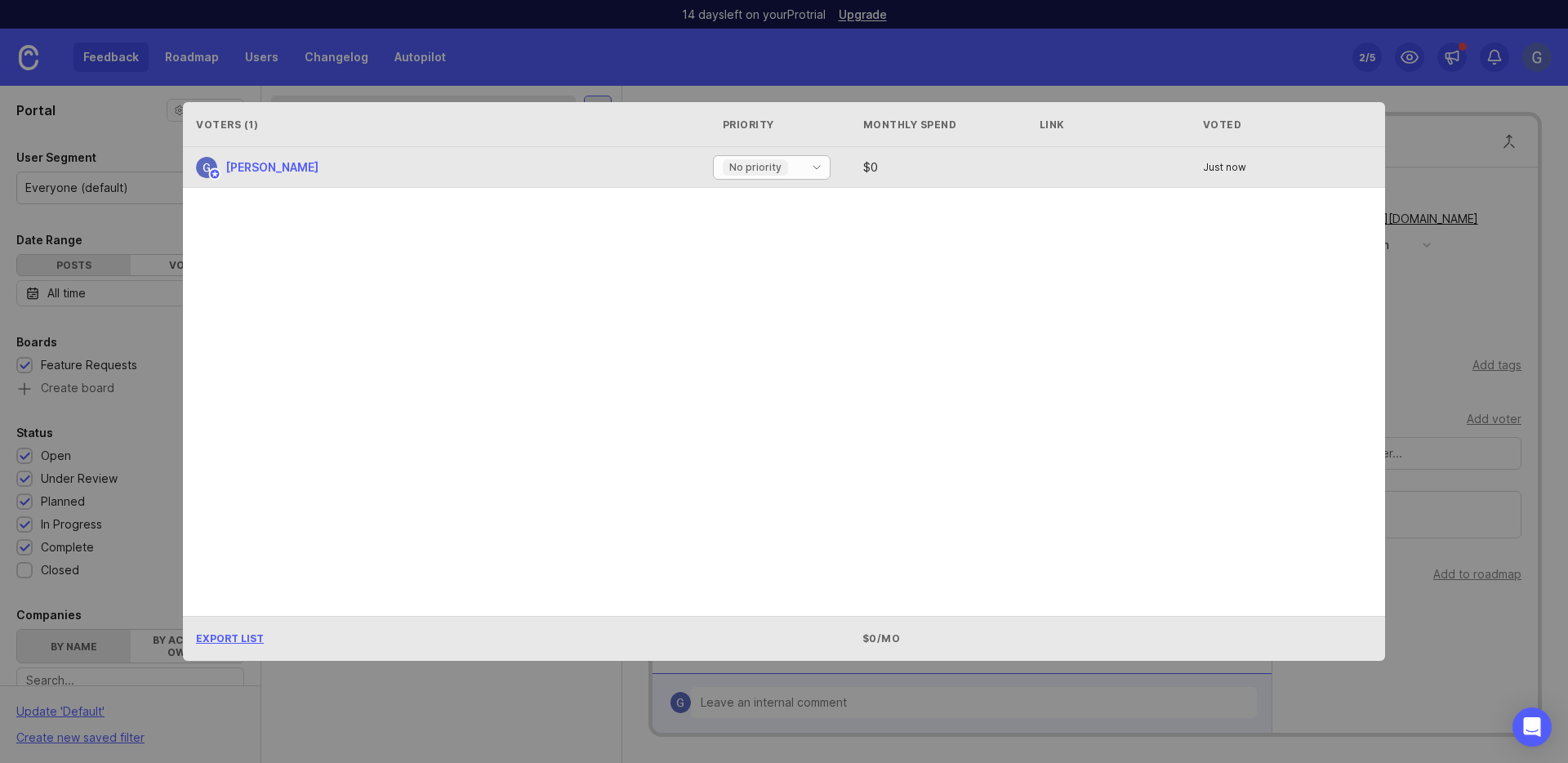
click at [829, 160] on span "toggle menu" at bounding box center [816, 167] width 26 height 18
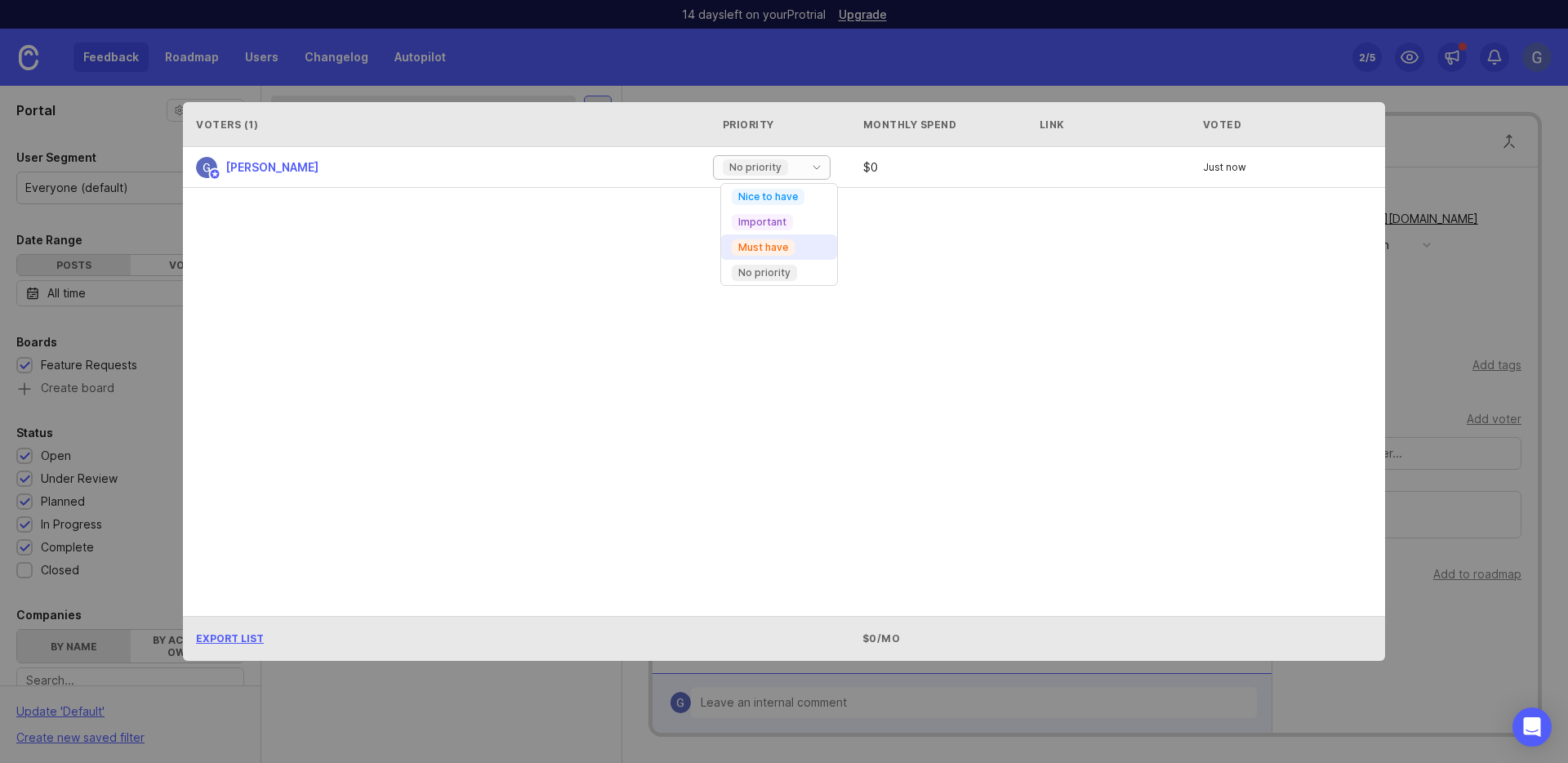
click at [810, 246] on li "Must have" at bounding box center [778, 247] width 115 height 26
click at [1000, 230] on div "[PERSON_NAME] Must have $ 0 Just now" at bounding box center [784, 381] width 1202 height 468
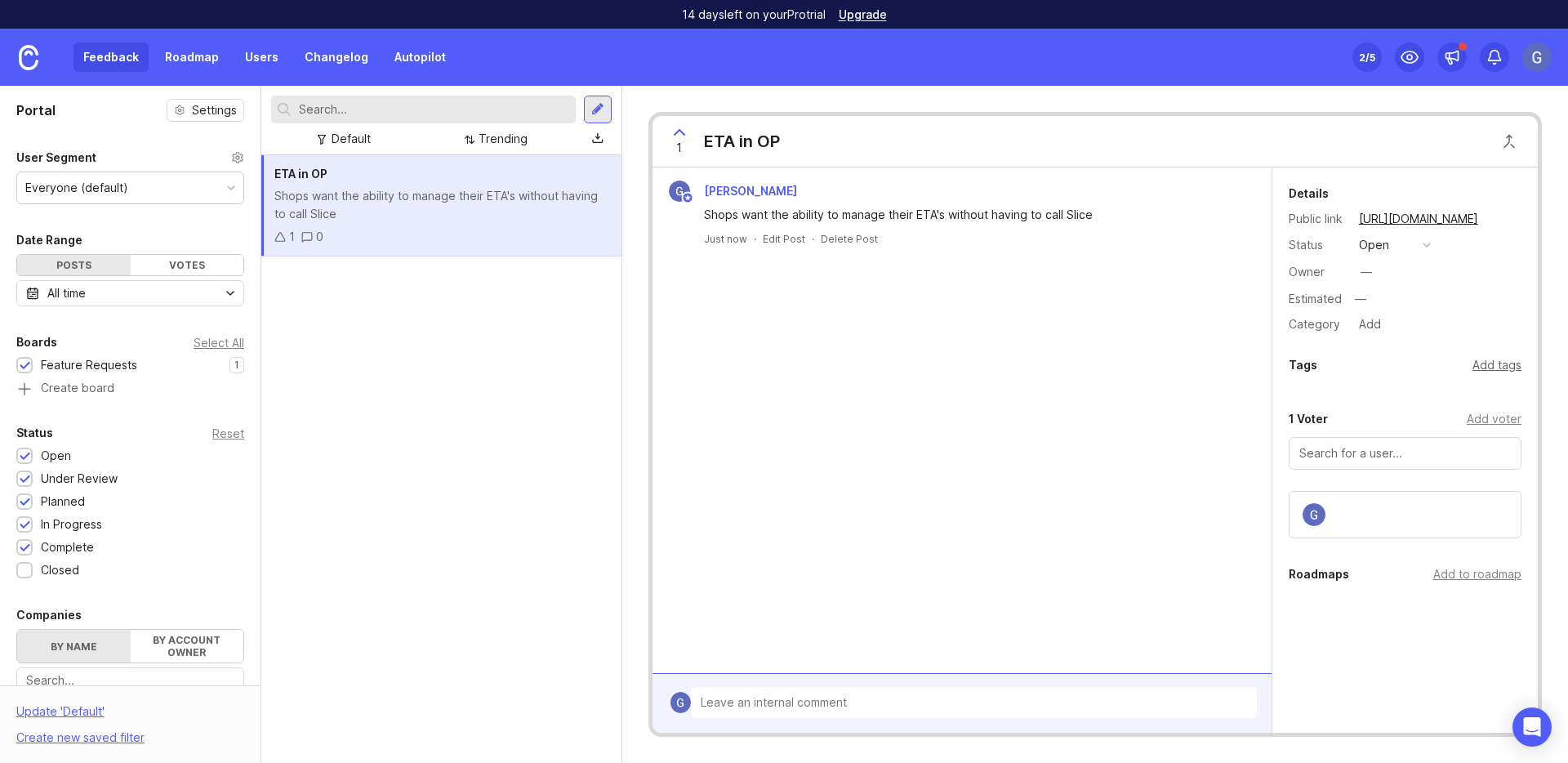
click at [1493, 366] on div "Add tags" at bounding box center [1496, 365] width 49 height 18
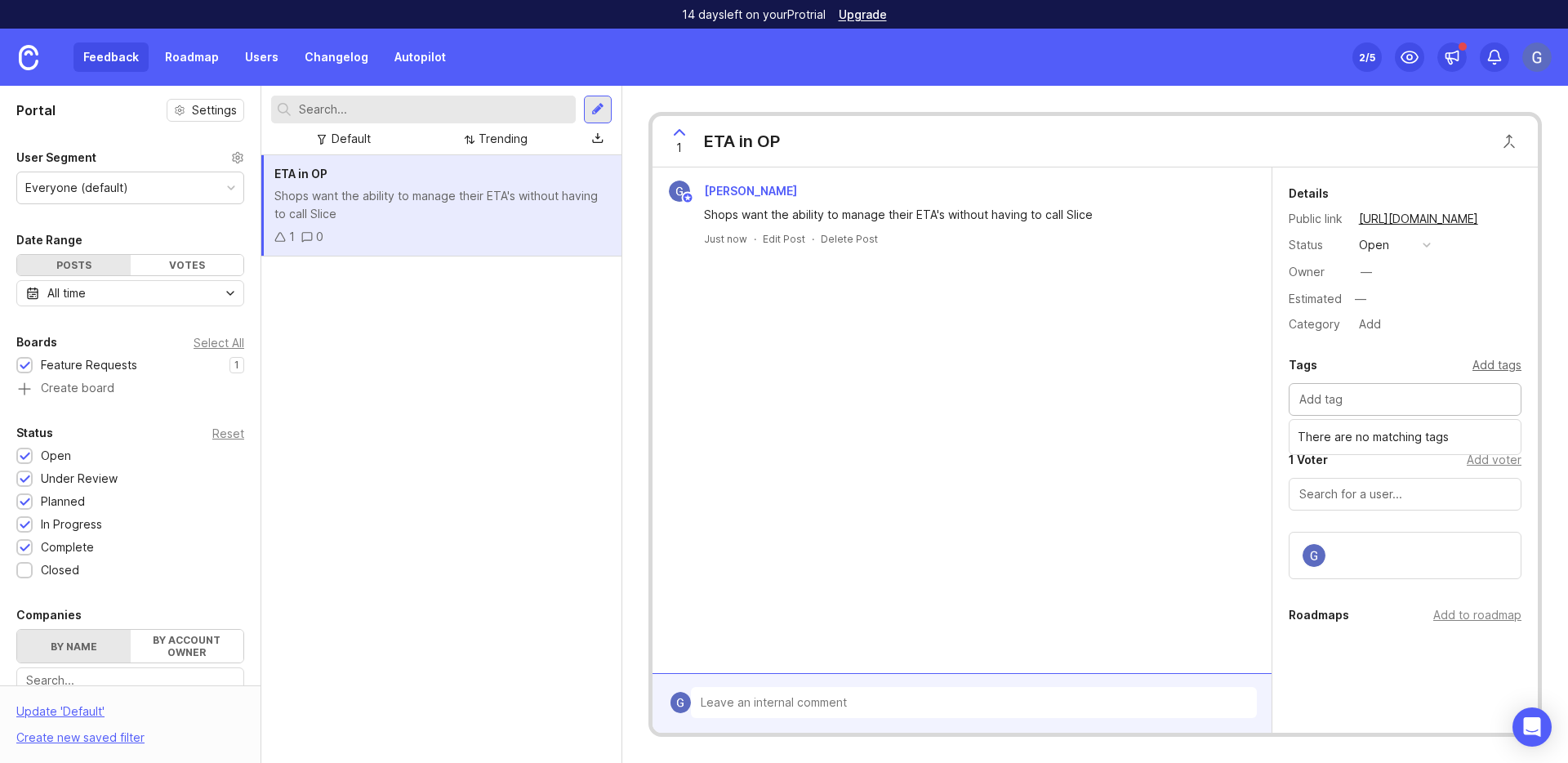
click at [1505, 362] on div "Add tags" at bounding box center [1496, 365] width 49 height 18
